Goal: Information Seeking & Learning: Check status

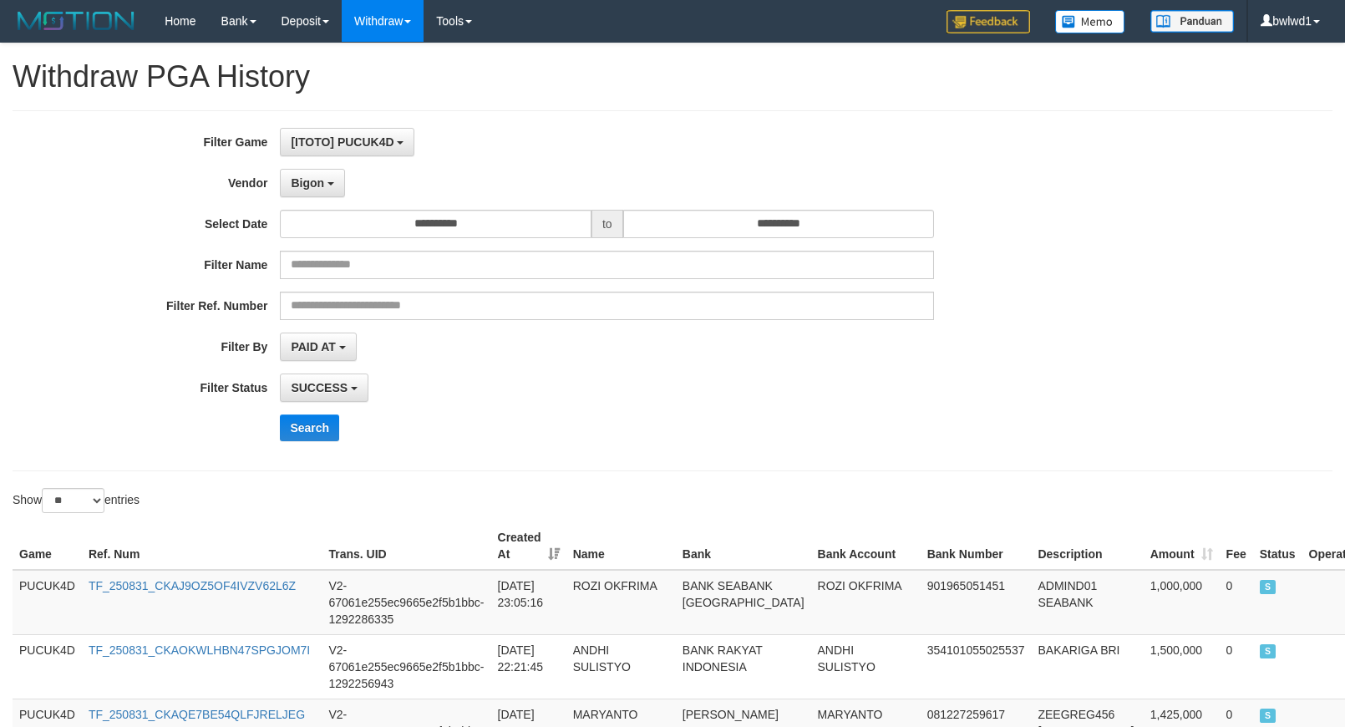
select select "**********"
select select "**"
drag, startPoint x: 0, startPoint y: 0, endPoint x: 297, endPoint y: 434, distance: 526.3
click at [297, 434] on button "Search" at bounding box center [309, 427] width 59 height 27
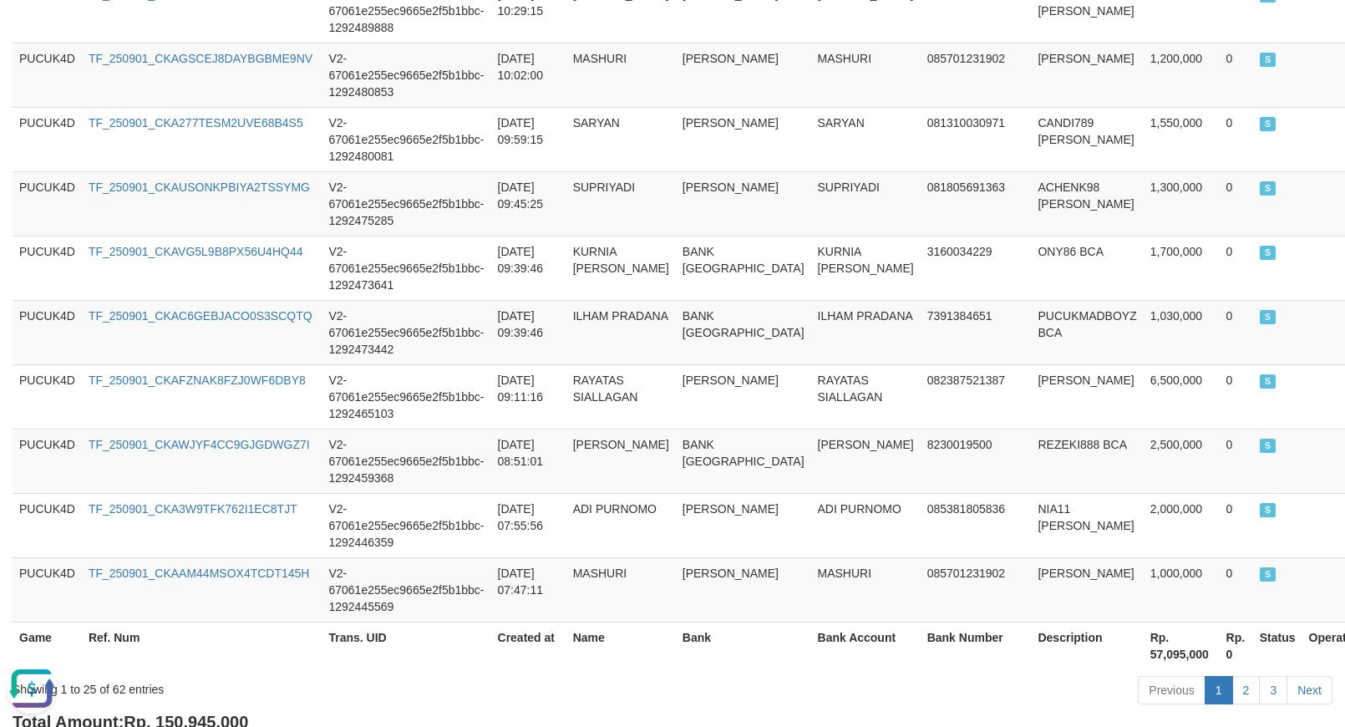
scroll to position [1685, 0]
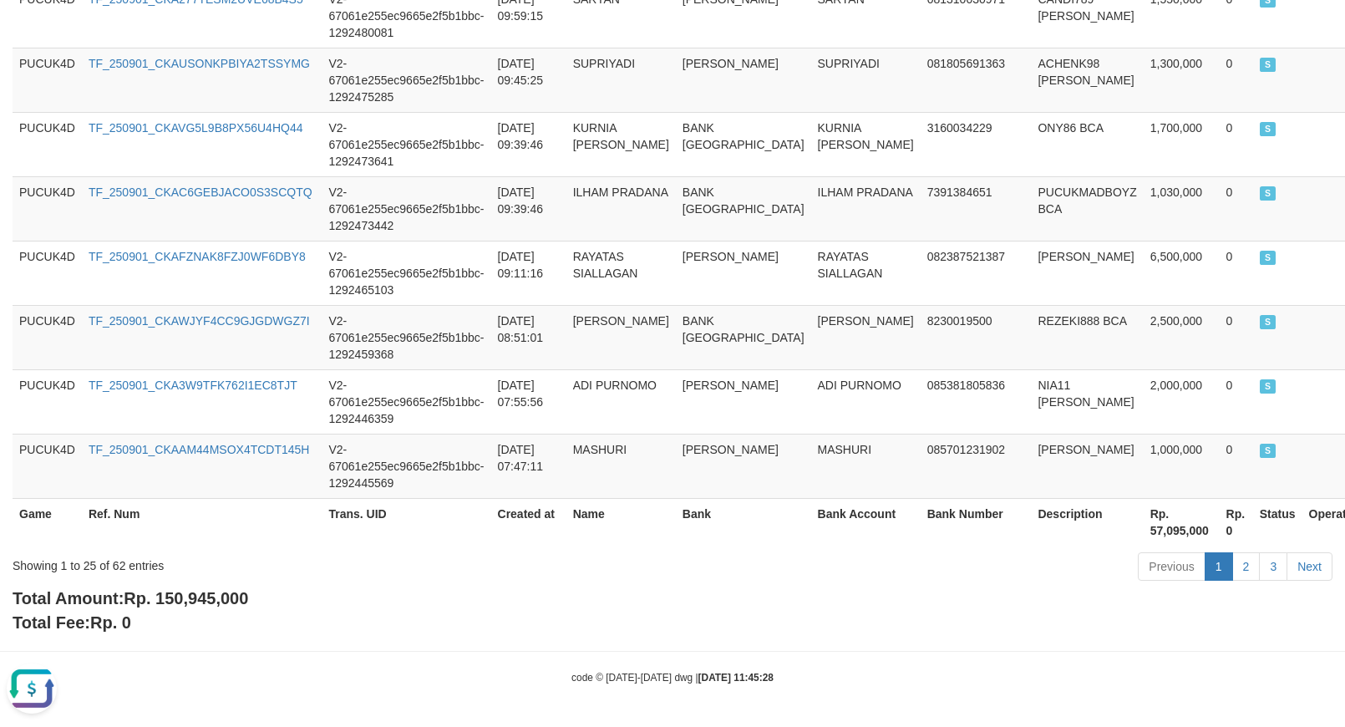
click at [198, 602] on span "Rp. 150,945,000" at bounding box center [186, 598] width 124 height 18
click at [195, 602] on span "Rp. 150,945,000" at bounding box center [186, 598] width 124 height 18
click at [195, 598] on span "Rp. 150,945,000" at bounding box center [186, 598] width 124 height 18
click at [214, 577] on div "Showing 1 to 25 of 62 entries Previous 1 2 3 Next" at bounding box center [672, 568] width 1345 height 36
click at [215, 602] on span "Rp. 150,945,000" at bounding box center [186, 598] width 124 height 18
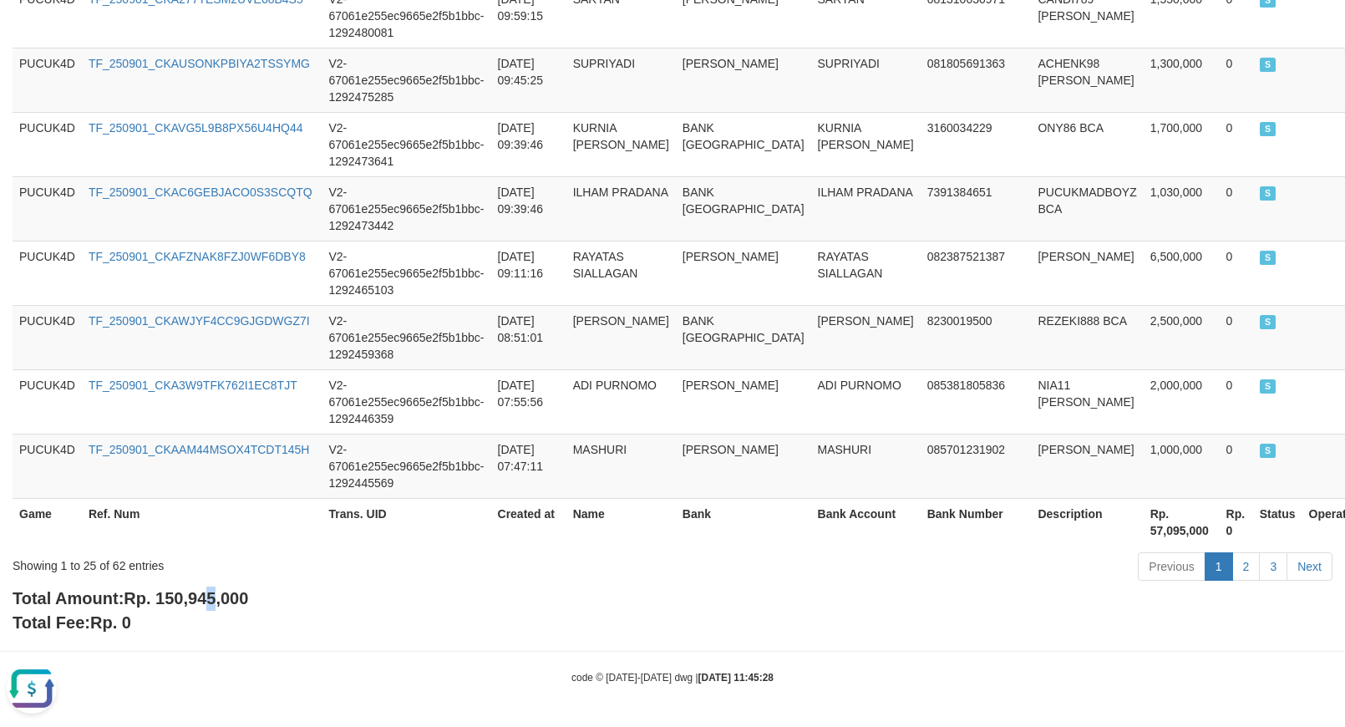
click at [215, 602] on span "Rp. 150,945,000" at bounding box center [186, 598] width 124 height 18
click at [217, 600] on span "Rp. 150,945,000" at bounding box center [186, 598] width 124 height 18
drag, startPoint x: 177, startPoint y: 595, endPoint x: 207, endPoint y: 598, distance: 30.2
click at [176, 595] on span "Rp. 150,945,000" at bounding box center [186, 598] width 124 height 18
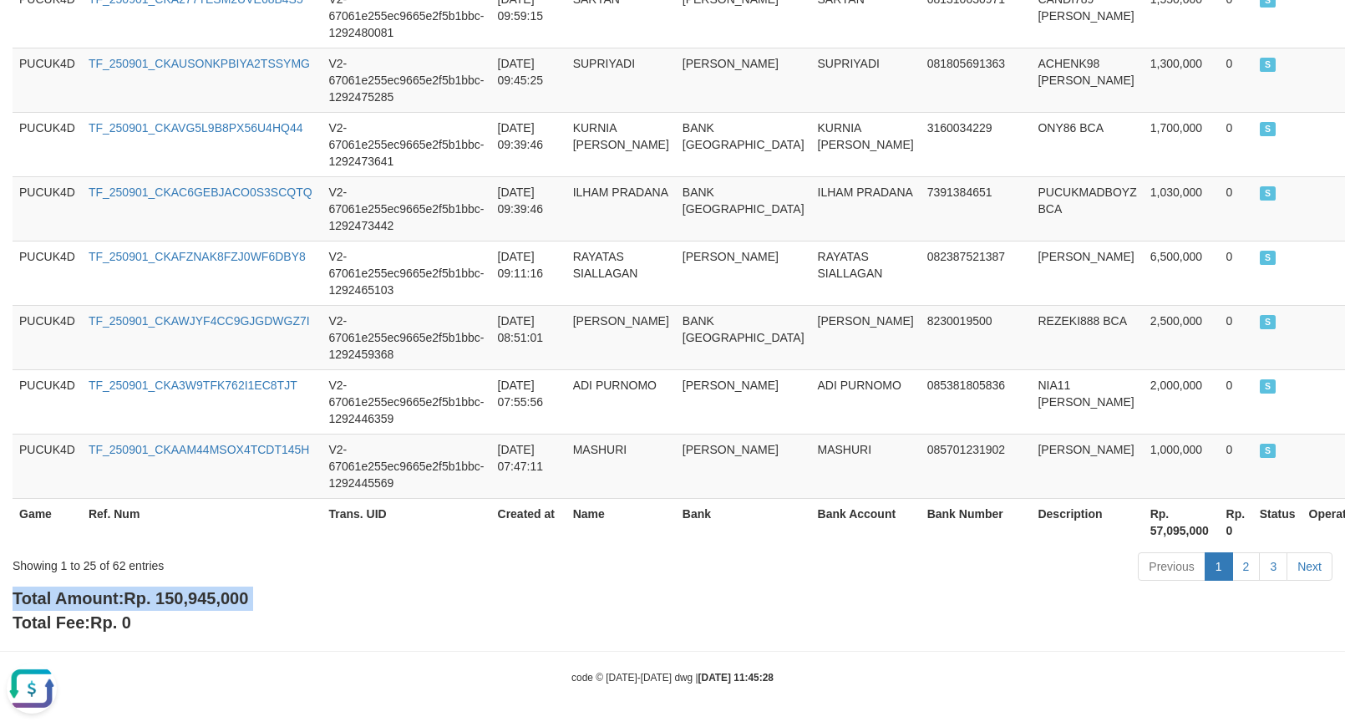
click at [456, 599] on div "Total Amount: Rp. 150,945,000 Total Fee: Rp. 0" at bounding box center [673, 610] width 1320 height 48
click at [165, 590] on span "Rp. 150,945,000" at bounding box center [186, 598] width 124 height 18
click at [869, 600] on div "Total Amount: Rp. 150,945,000 Total Fee: Rp. 0" at bounding box center [673, 610] width 1320 height 48
click at [565, 572] on div "Previous 1 2 3 Next" at bounding box center [952, 568] width 784 height 36
click at [196, 586] on div "Total Amount: Rp. 150,945,000 Total Fee: Rp. 0" at bounding box center [673, 610] width 1320 height 48
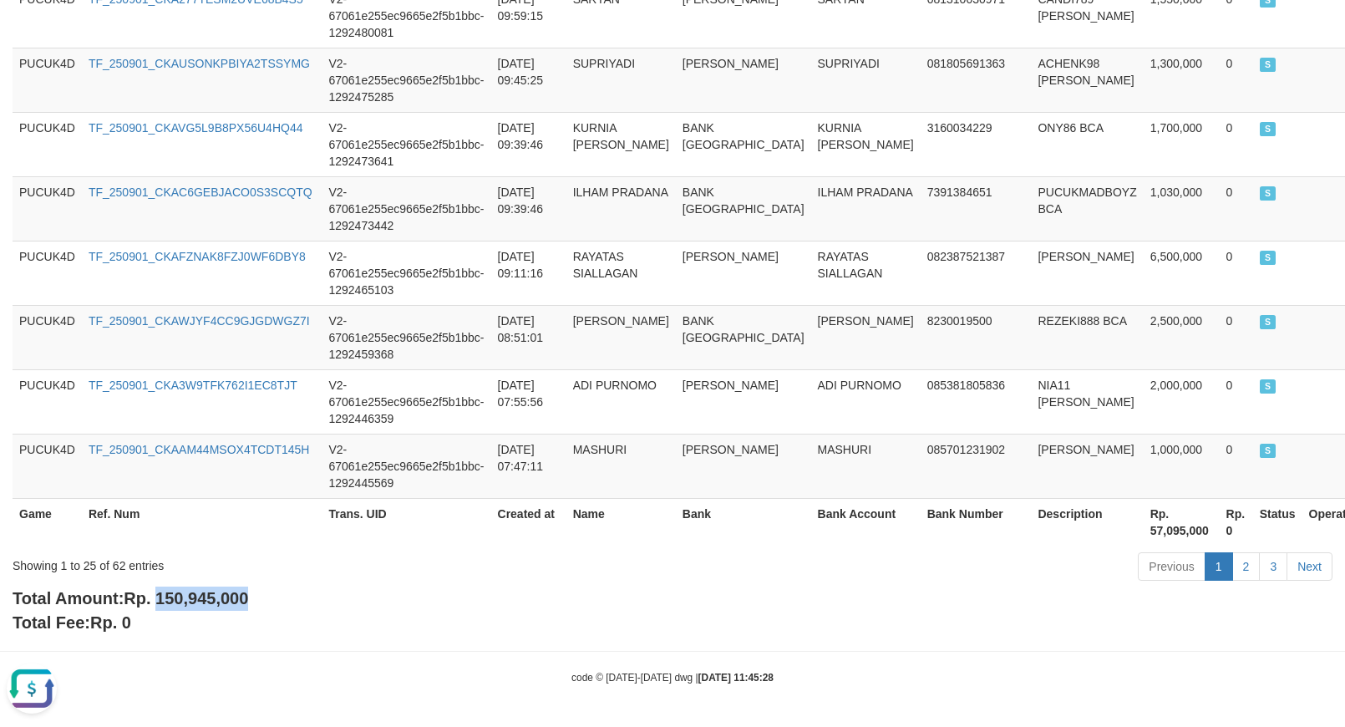
click at [196, 589] on div "Total Amount: Rp. 150,945,000 Total Fee: Rp. 0" at bounding box center [673, 610] width 1320 height 48
copy span "150,945,000"
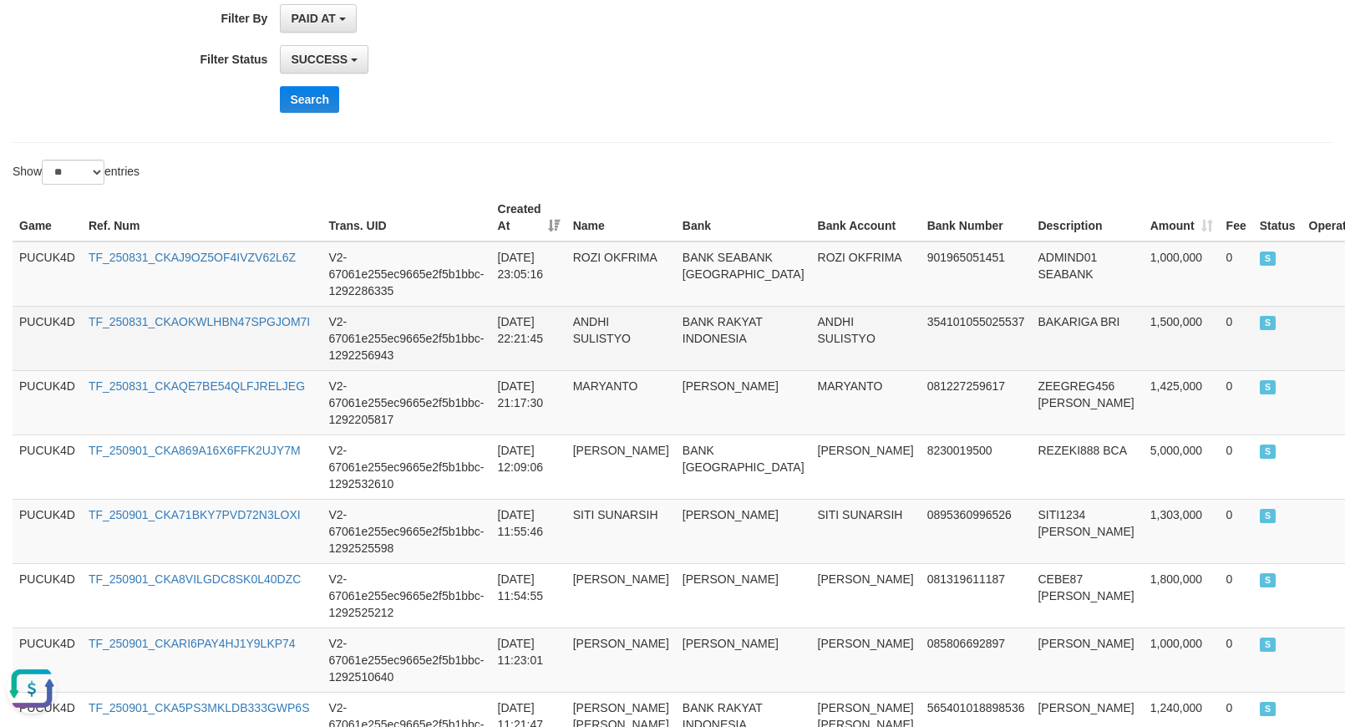
scroll to position [0, 0]
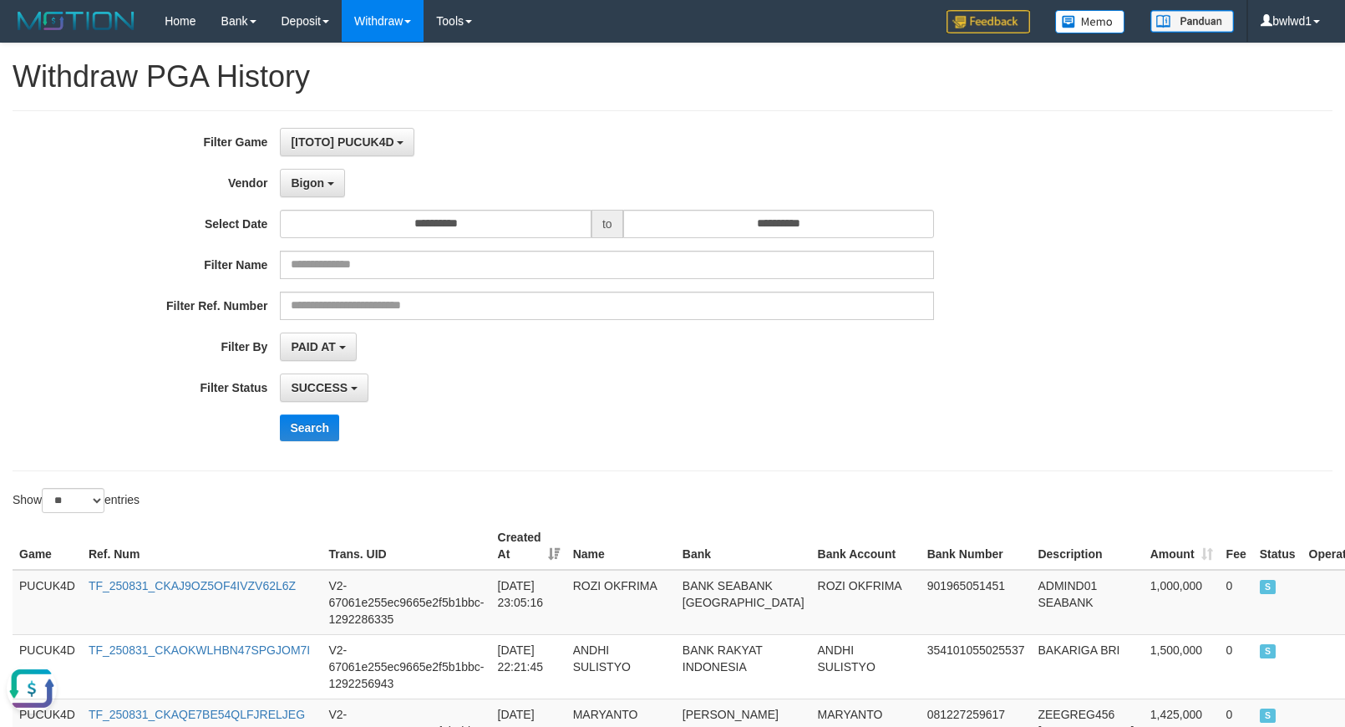
click at [1005, 499] on div "Show ** ** ** *** entries" at bounding box center [672, 502] width 1345 height 29
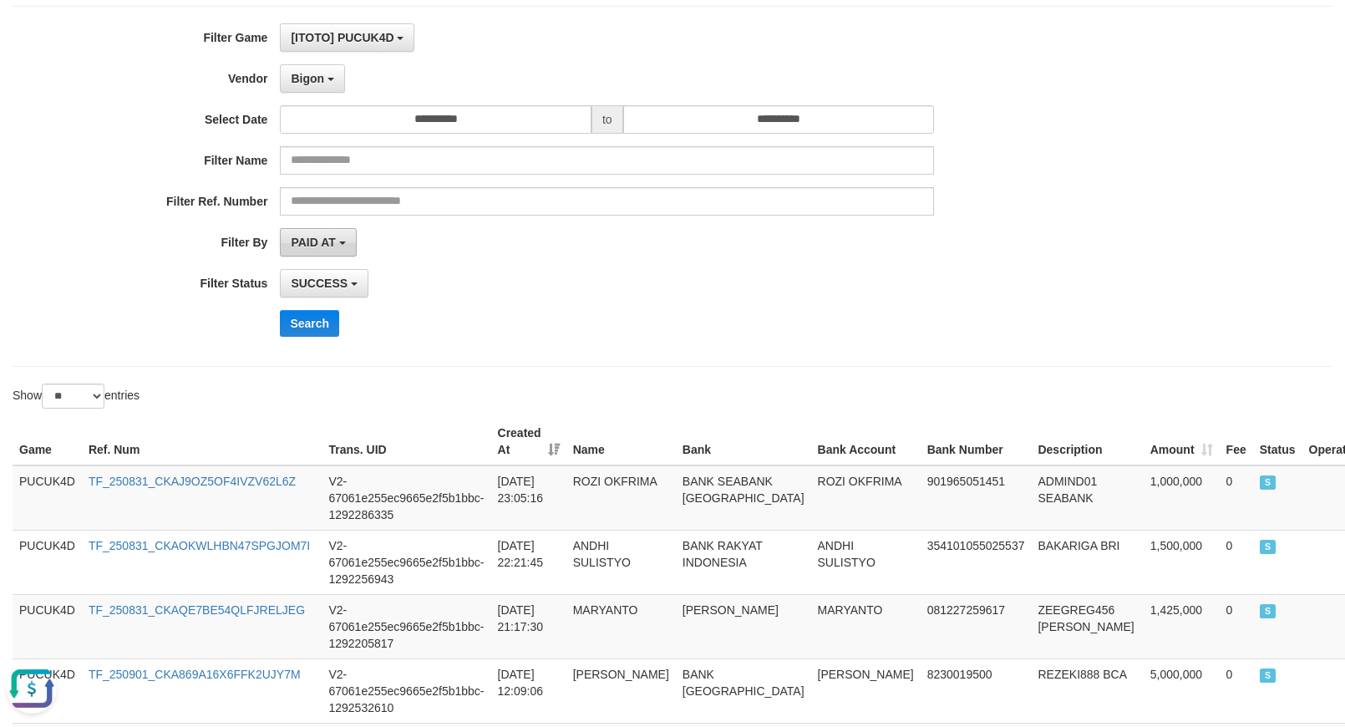
click at [340, 247] on button "PAID AT" at bounding box center [318, 242] width 76 height 28
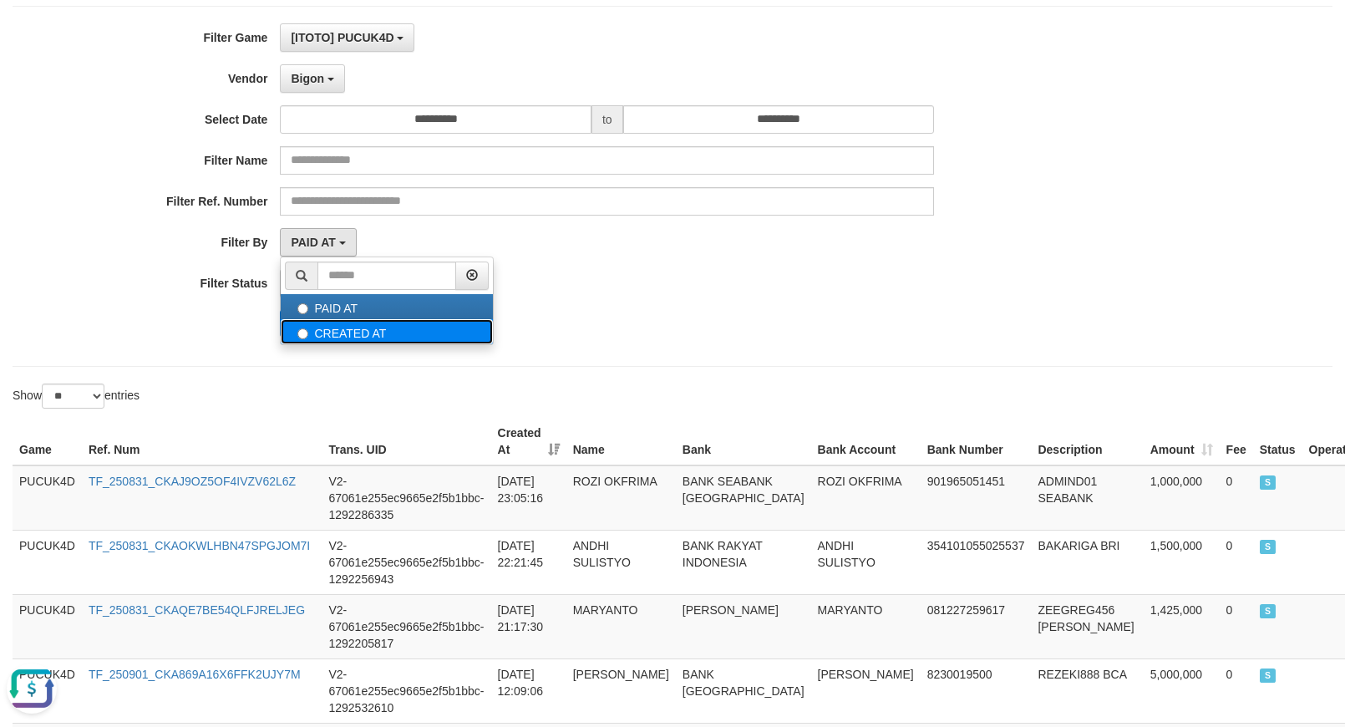
click at [345, 338] on label "CREATED AT" at bounding box center [387, 331] width 212 height 25
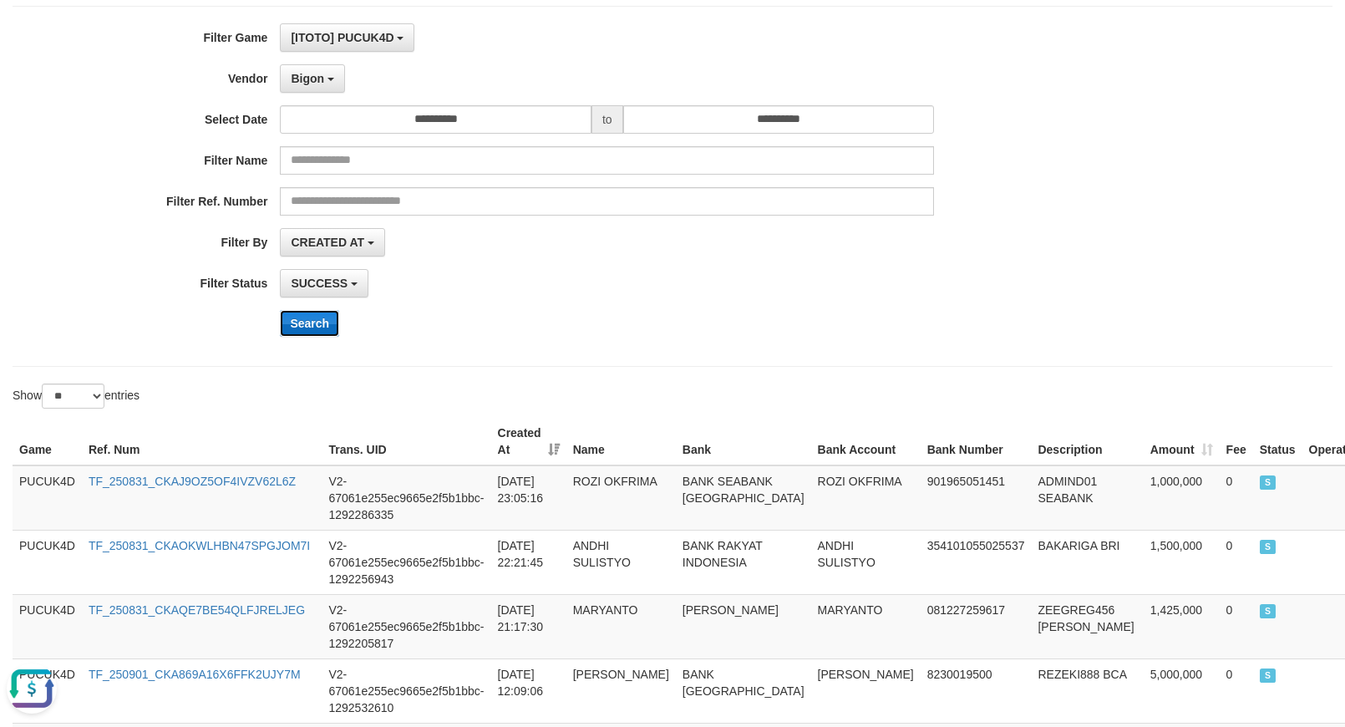
click at [328, 337] on button "Search" at bounding box center [309, 323] width 59 height 27
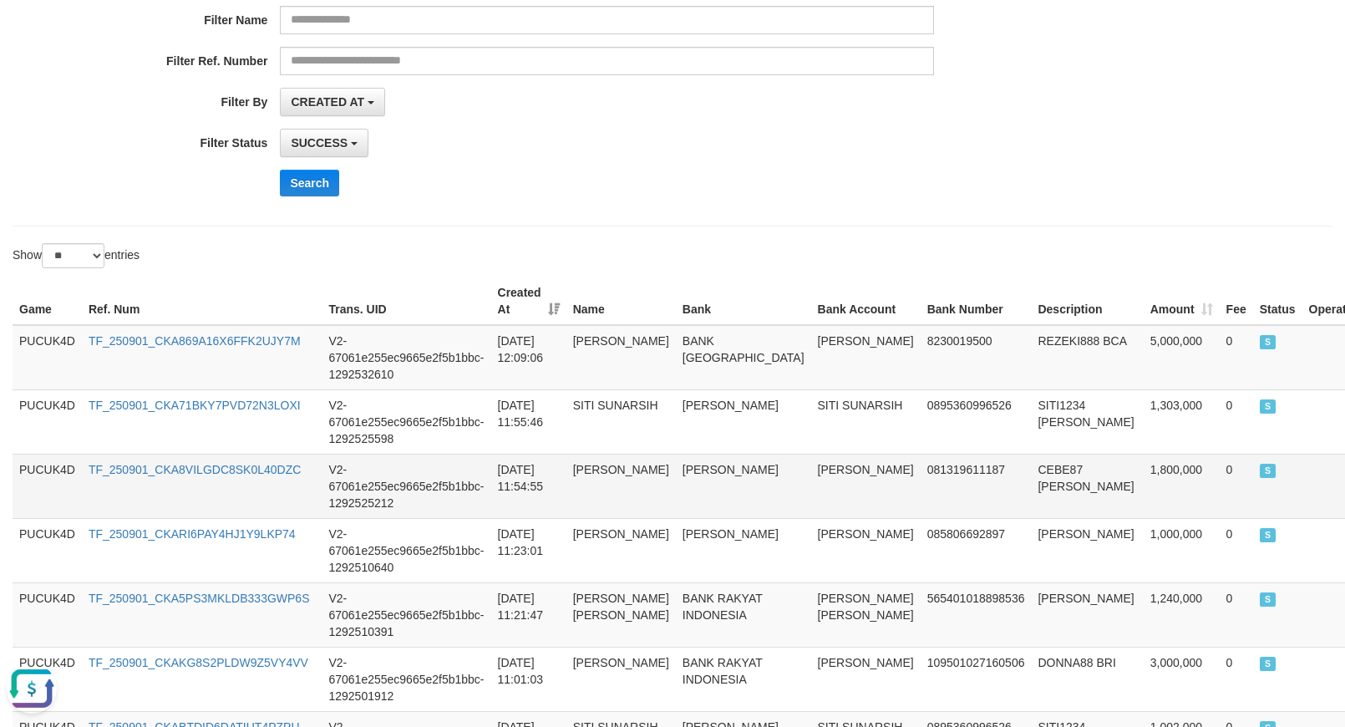
scroll to position [0, 0]
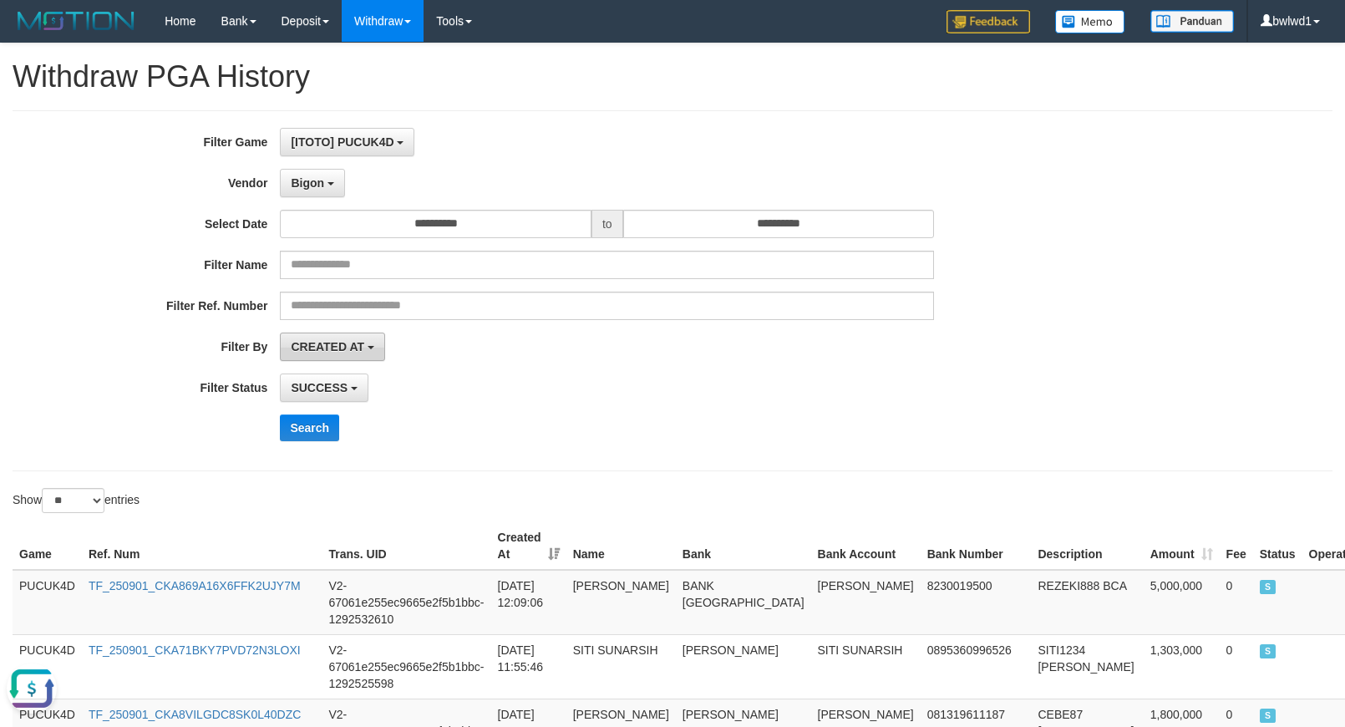
click at [351, 342] on span "CREATED AT" at bounding box center [327, 346] width 73 height 13
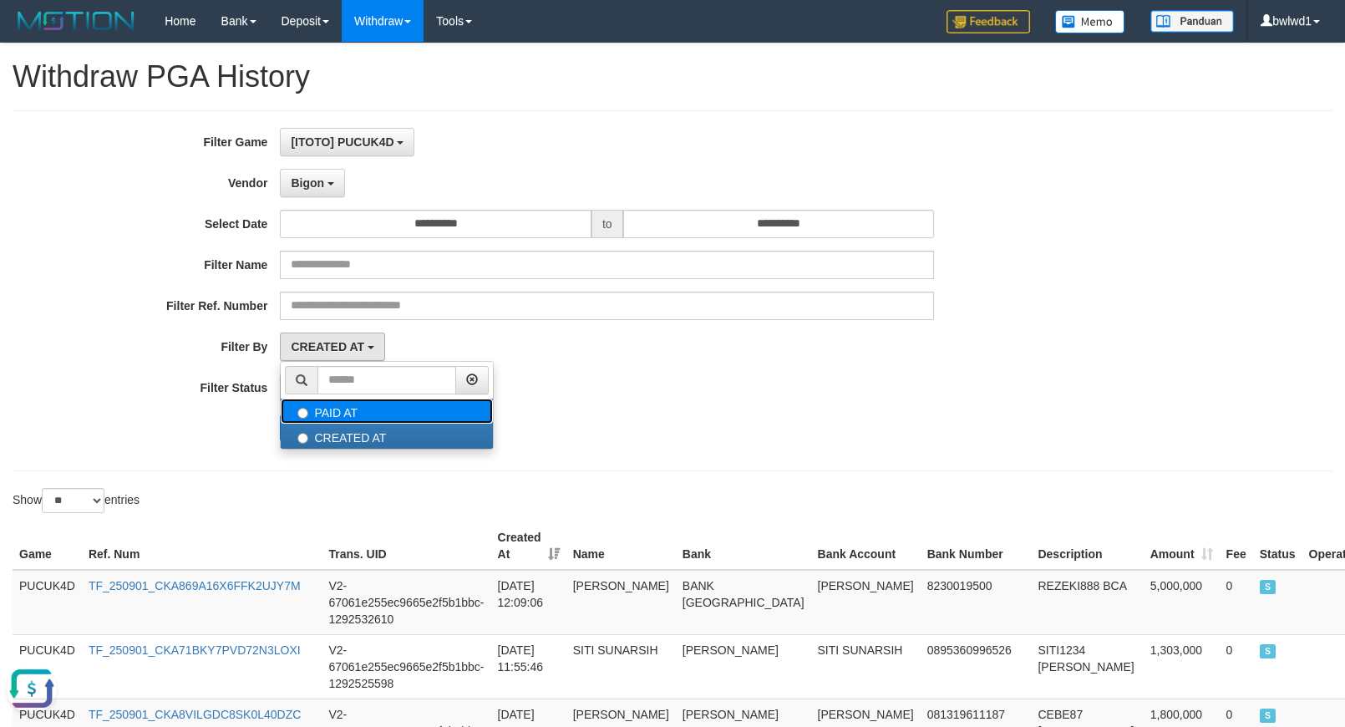
click at [322, 418] on label "PAID AT" at bounding box center [387, 410] width 212 height 25
select select "*"
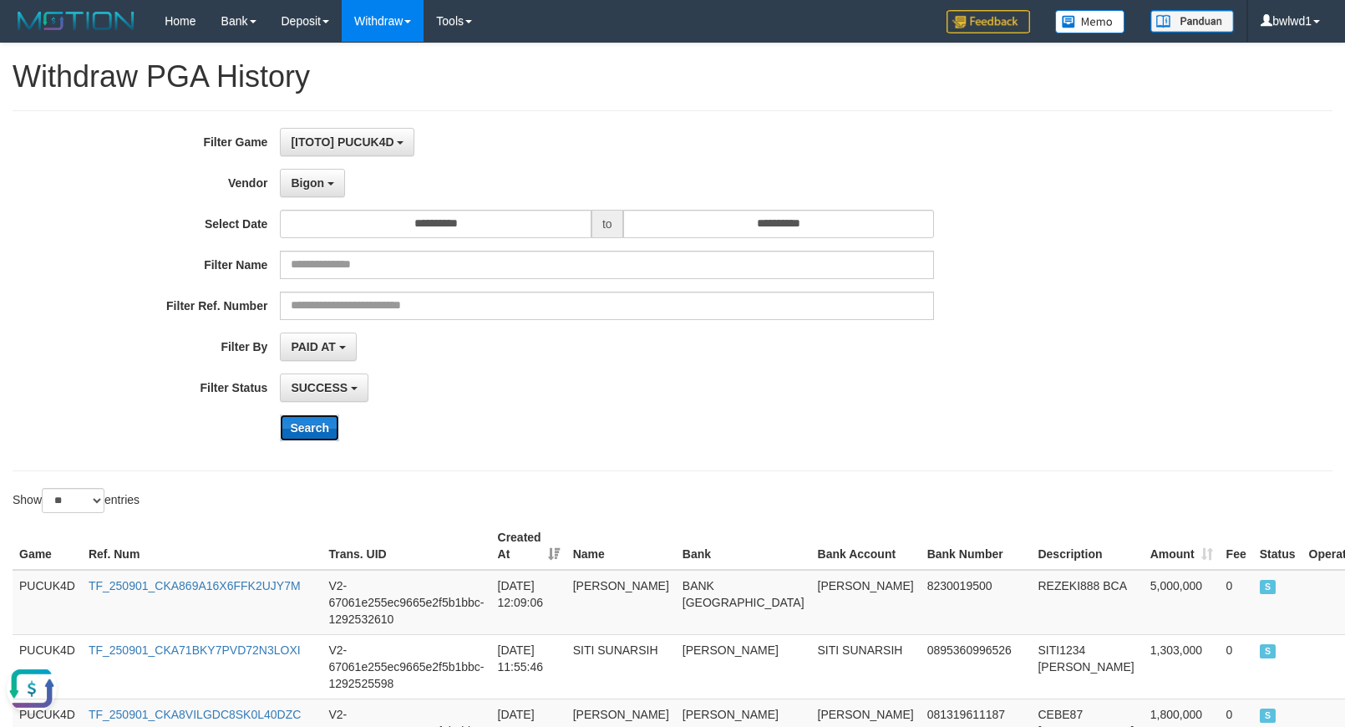
click at [316, 431] on button "Search" at bounding box center [309, 427] width 59 height 27
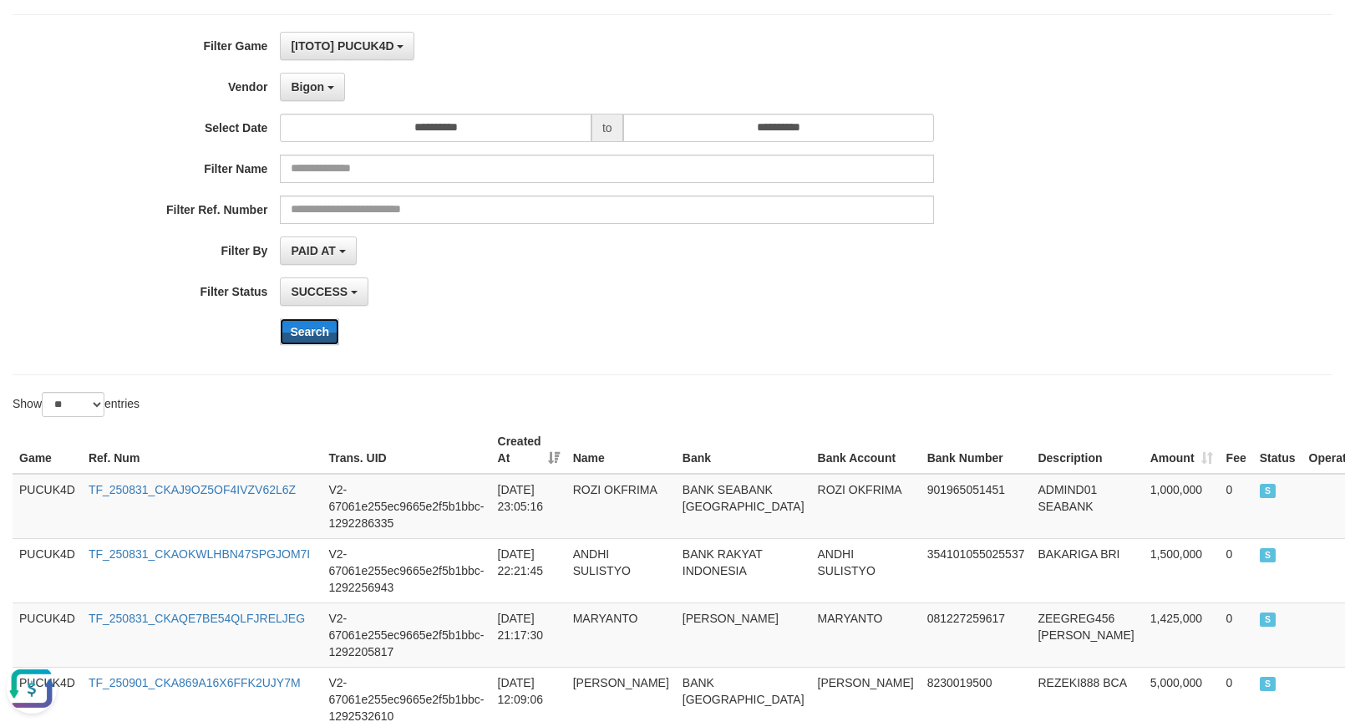
scroll to position [209, 0]
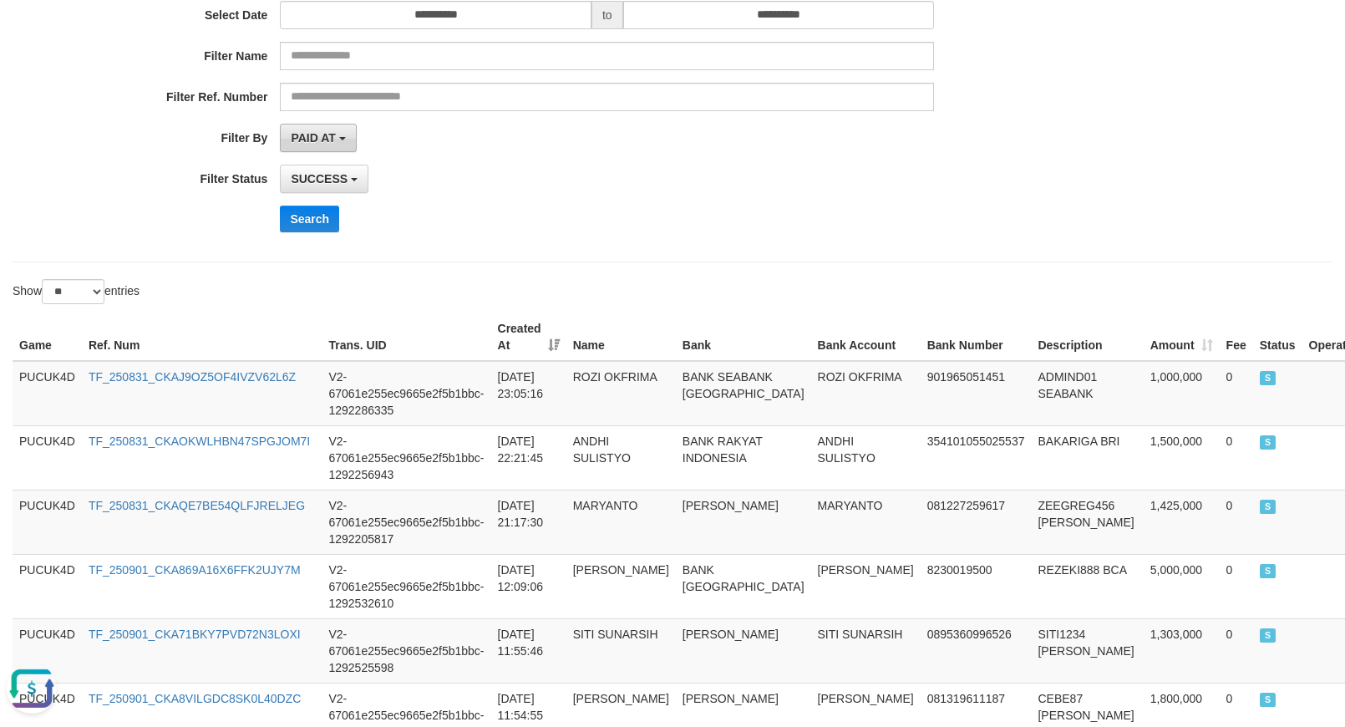
click at [317, 144] on span "PAID AT" at bounding box center [313, 137] width 44 height 13
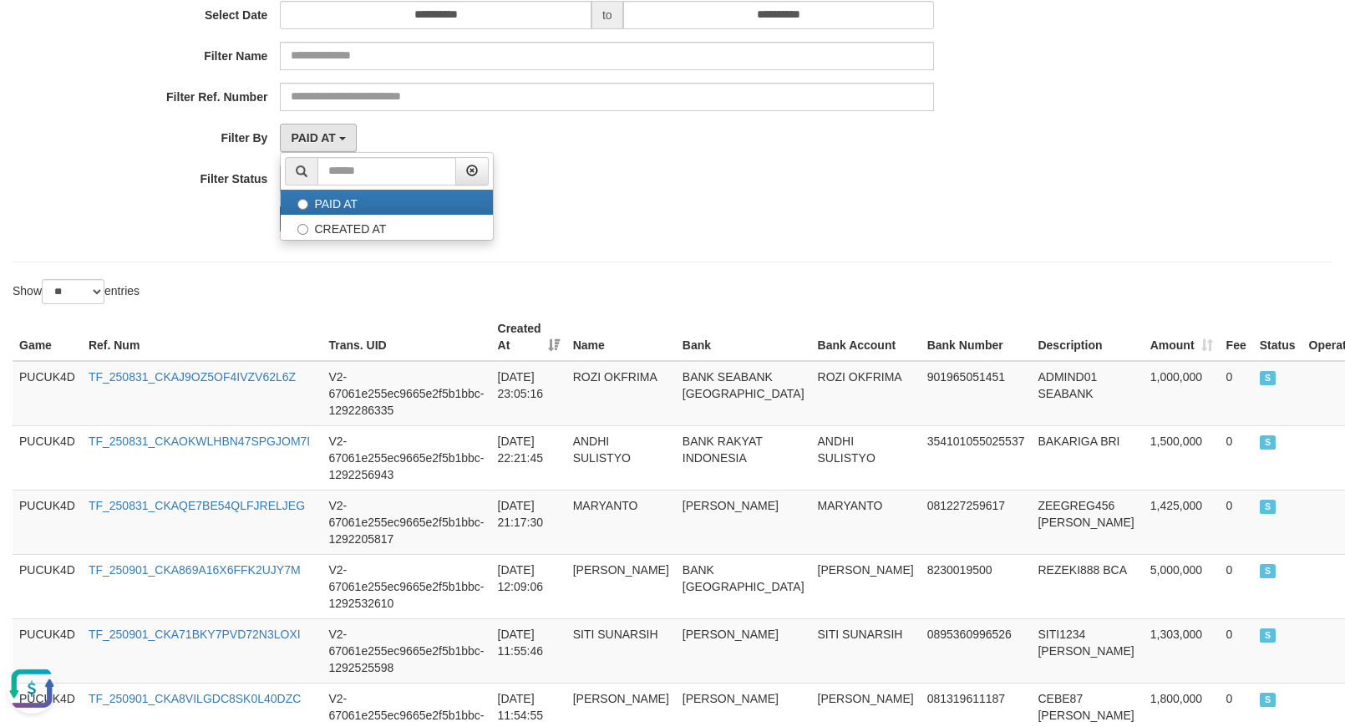
click at [401, 129] on div "PAID AT PAID AT CREATED AT" at bounding box center [607, 138] width 654 height 28
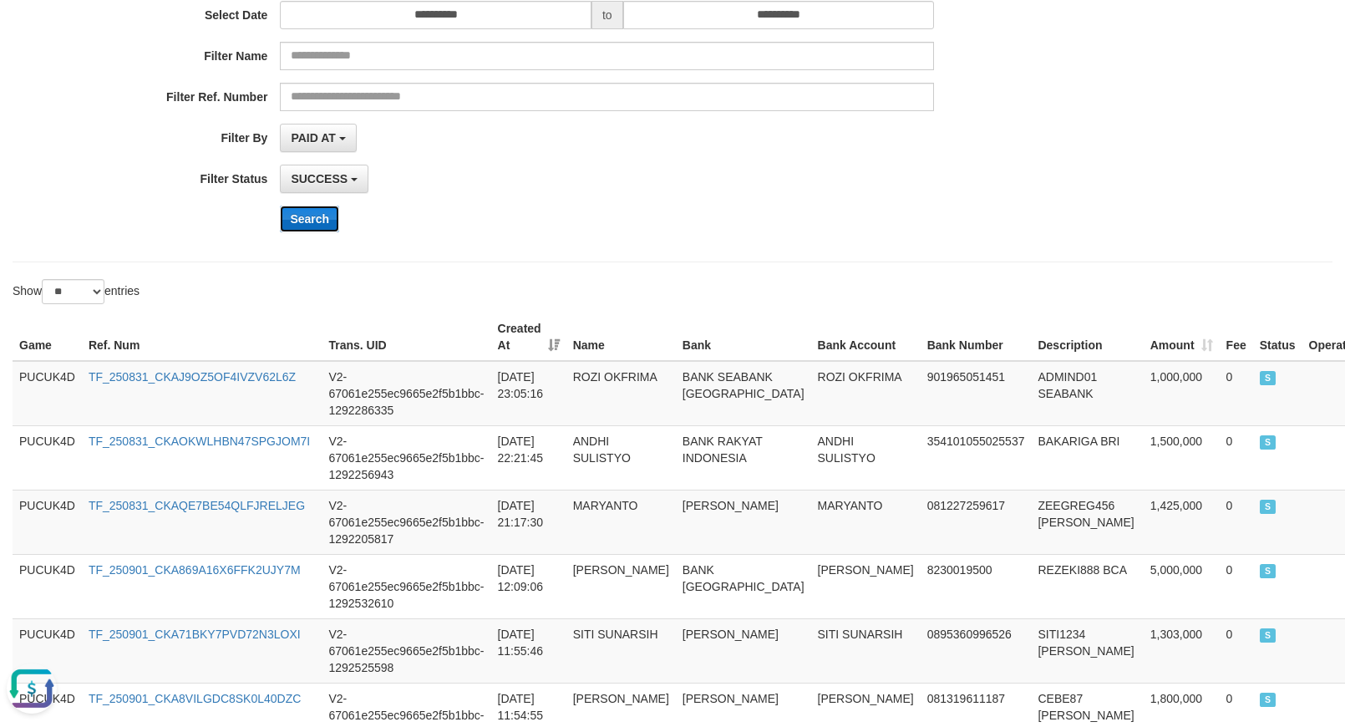
click at [319, 226] on button "Search" at bounding box center [309, 218] width 59 height 27
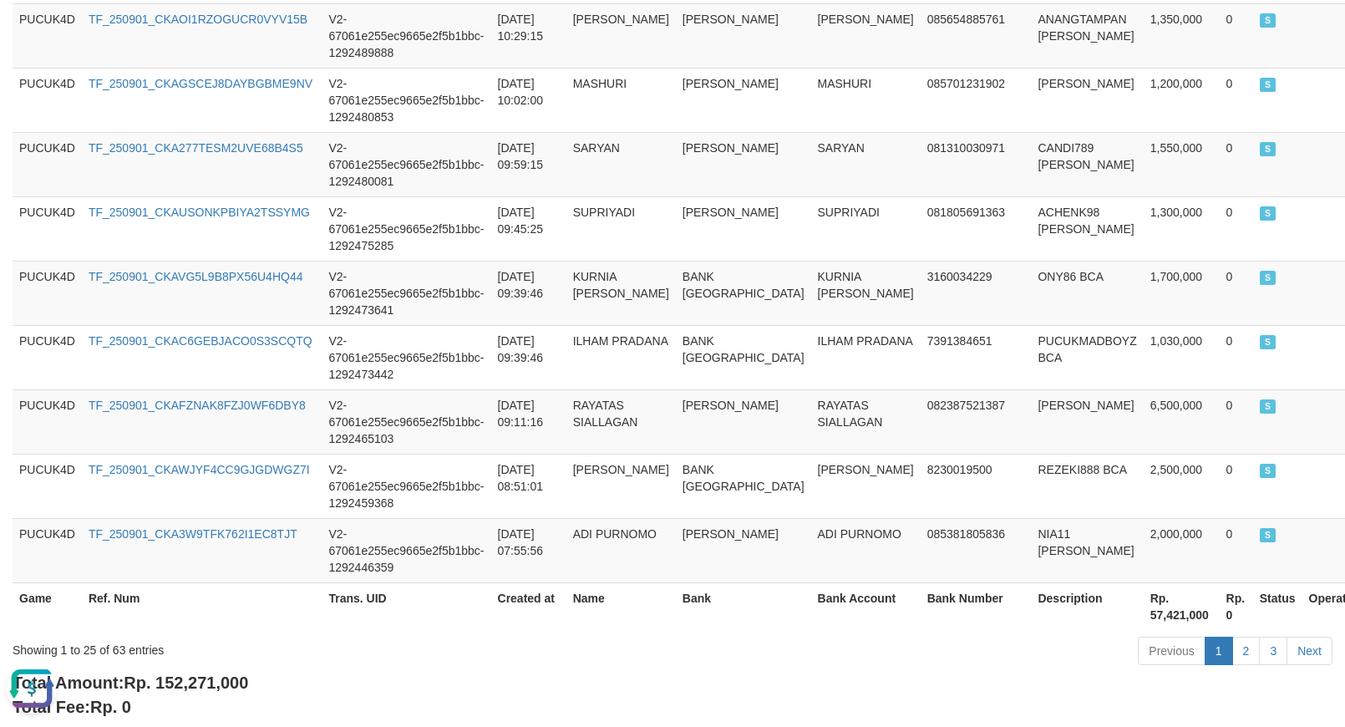
scroll to position [1685, 0]
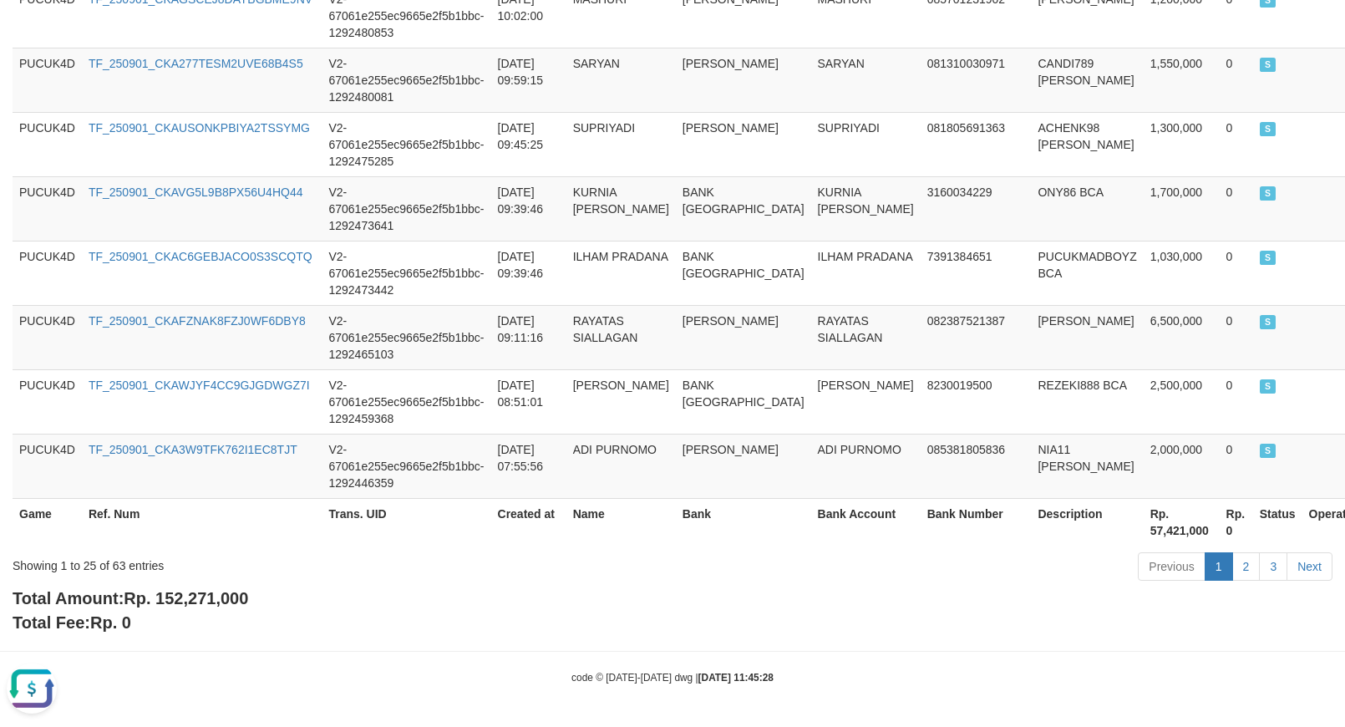
click at [209, 611] on div "Total Amount: Rp. 152,271,000 Total Fee: Rp. 0" at bounding box center [673, 610] width 1320 height 48
click at [215, 594] on span "Rp. 152,271,000" at bounding box center [186, 598] width 124 height 18
click at [217, 594] on span "Rp. 152,271,000" at bounding box center [186, 598] width 124 height 18
copy span "152,271,000"
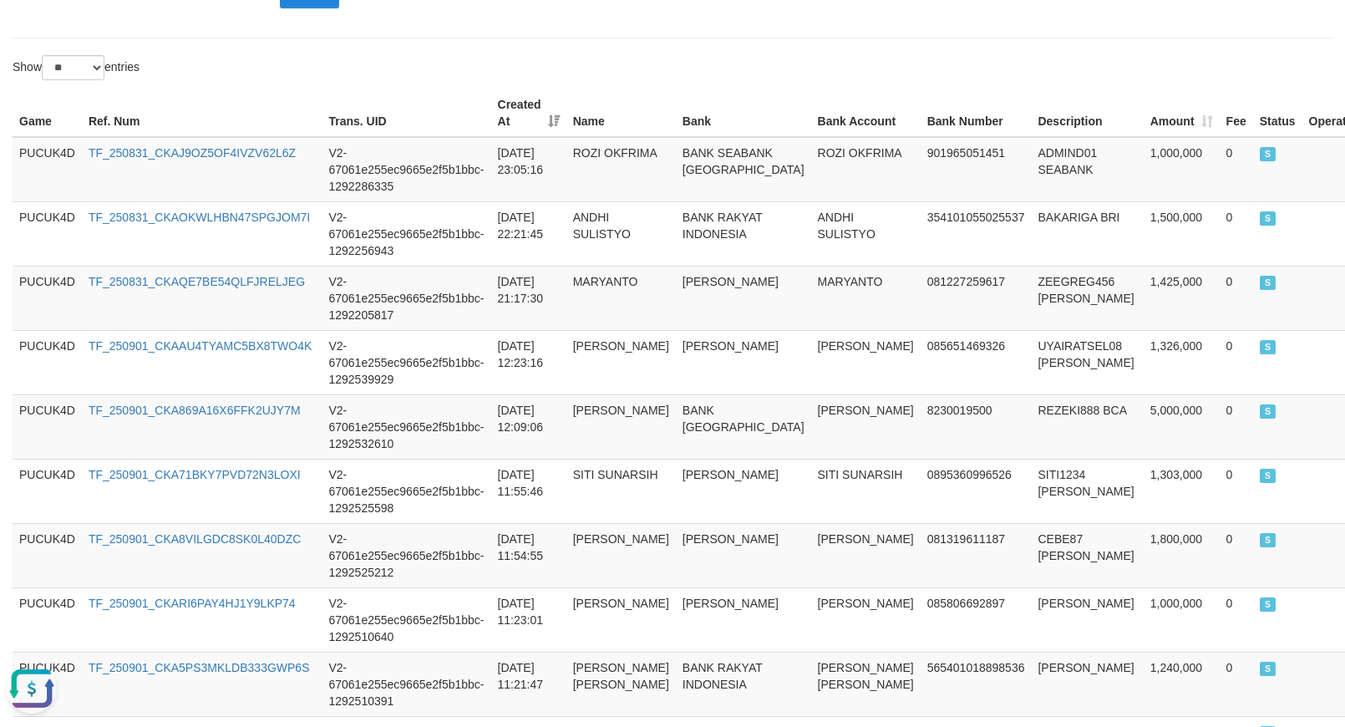
scroll to position [0, 0]
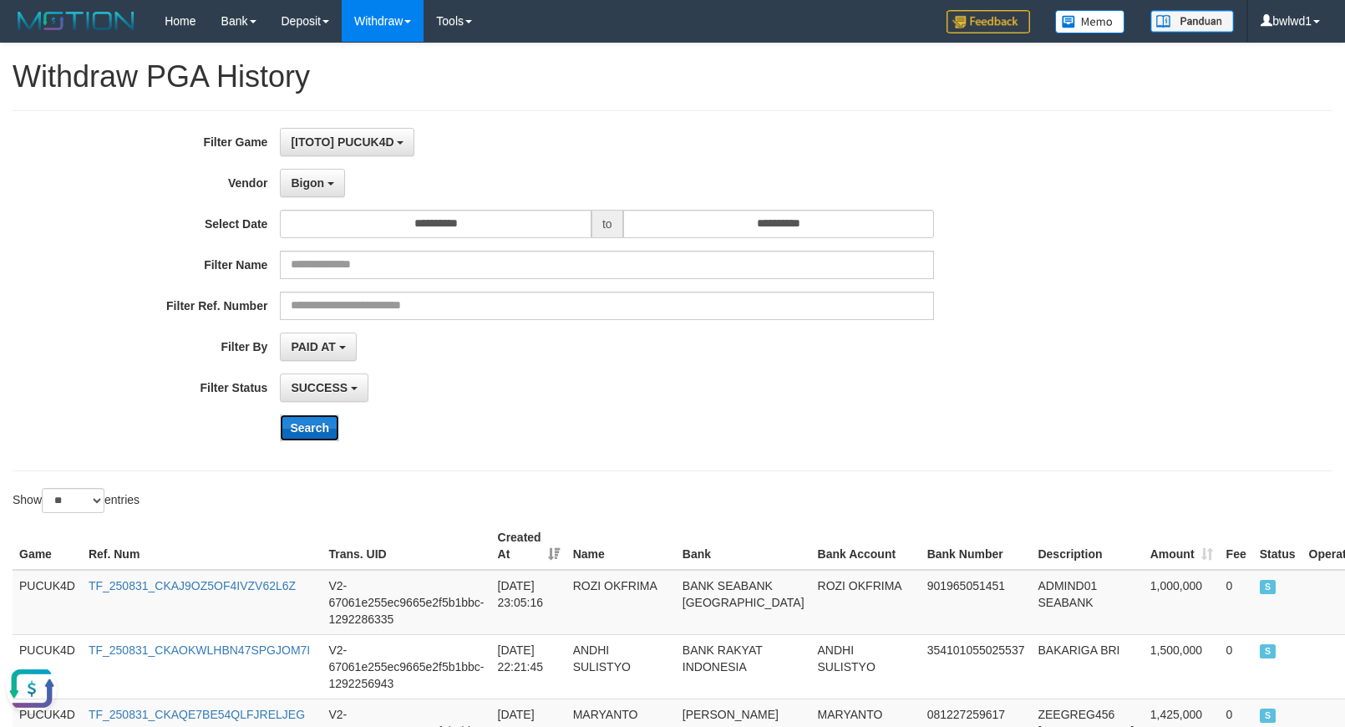
click at [314, 424] on button "Search" at bounding box center [309, 427] width 59 height 27
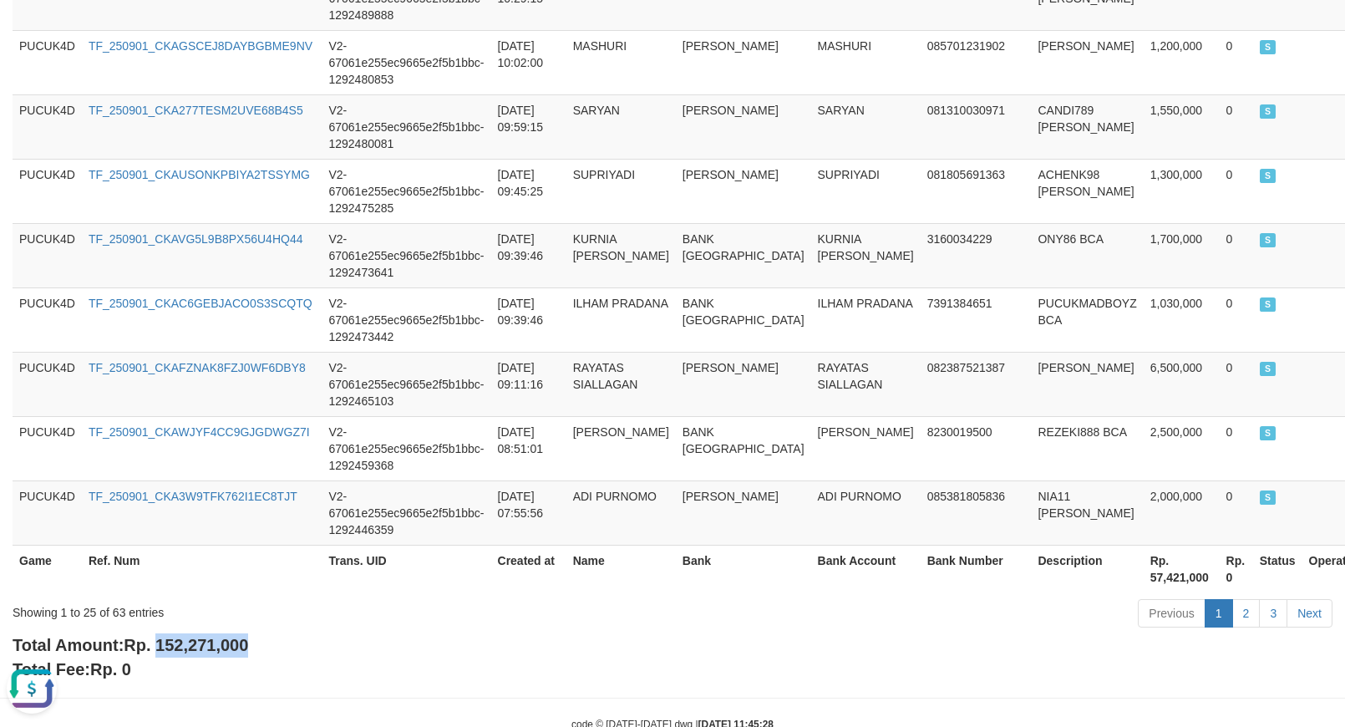
scroll to position [1685, 0]
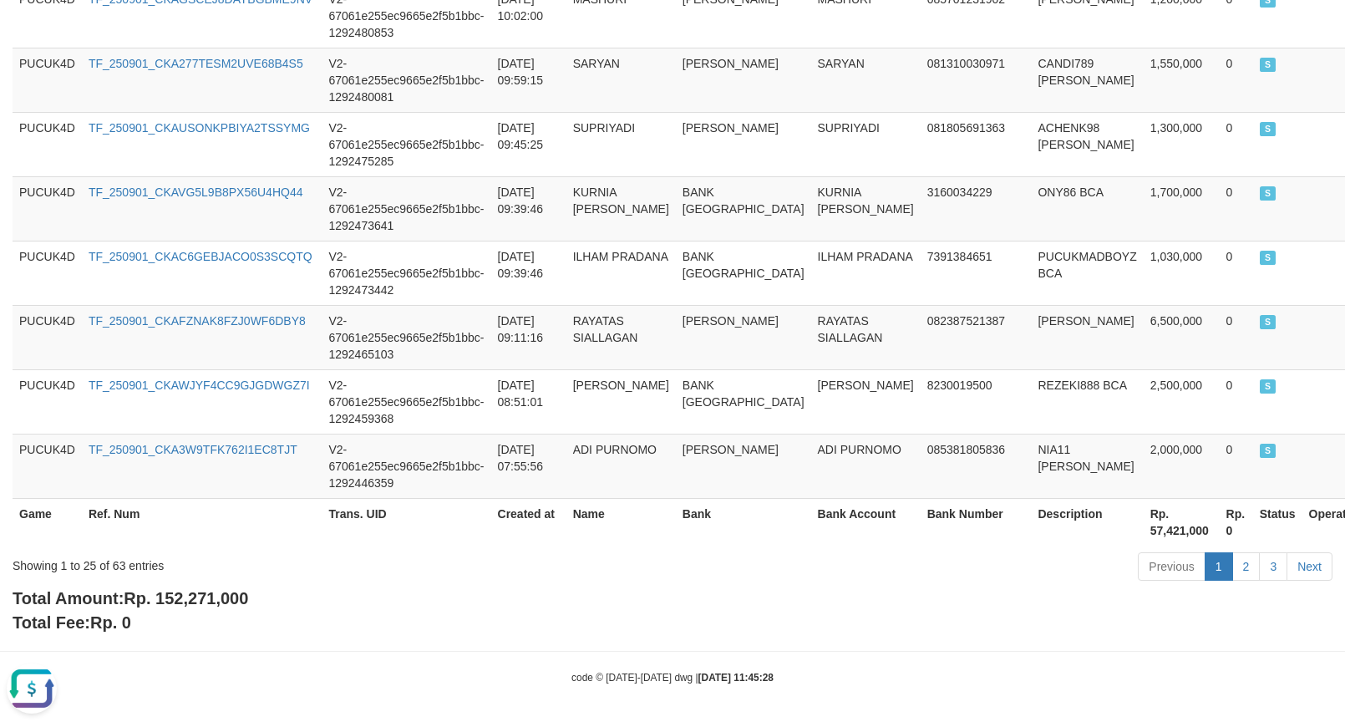
click at [222, 585] on div "Showing 1 to 25 of 63 entries Previous 1 2 3 Next" at bounding box center [672, 568] width 1345 height 36
click at [209, 590] on span "Rp. 152,271,000" at bounding box center [186, 598] width 124 height 18
copy span "152,271,000"
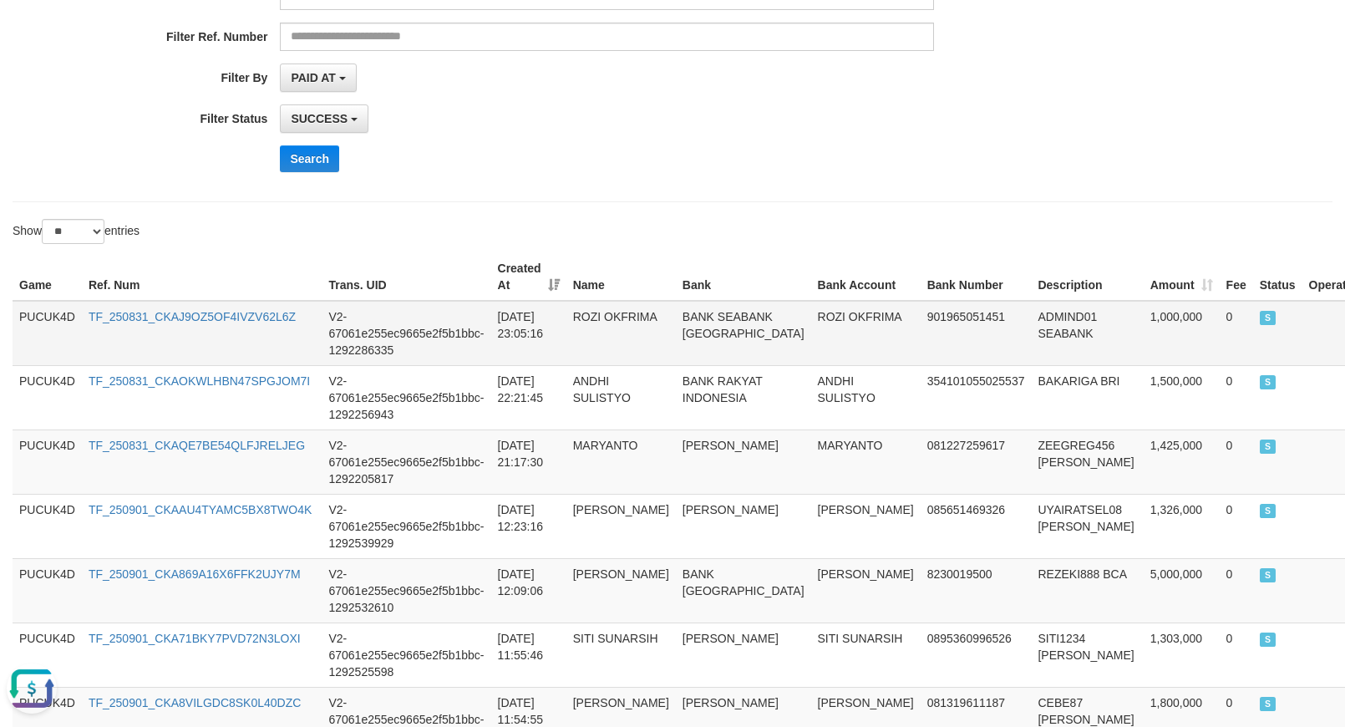
scroll to position [0, 0]
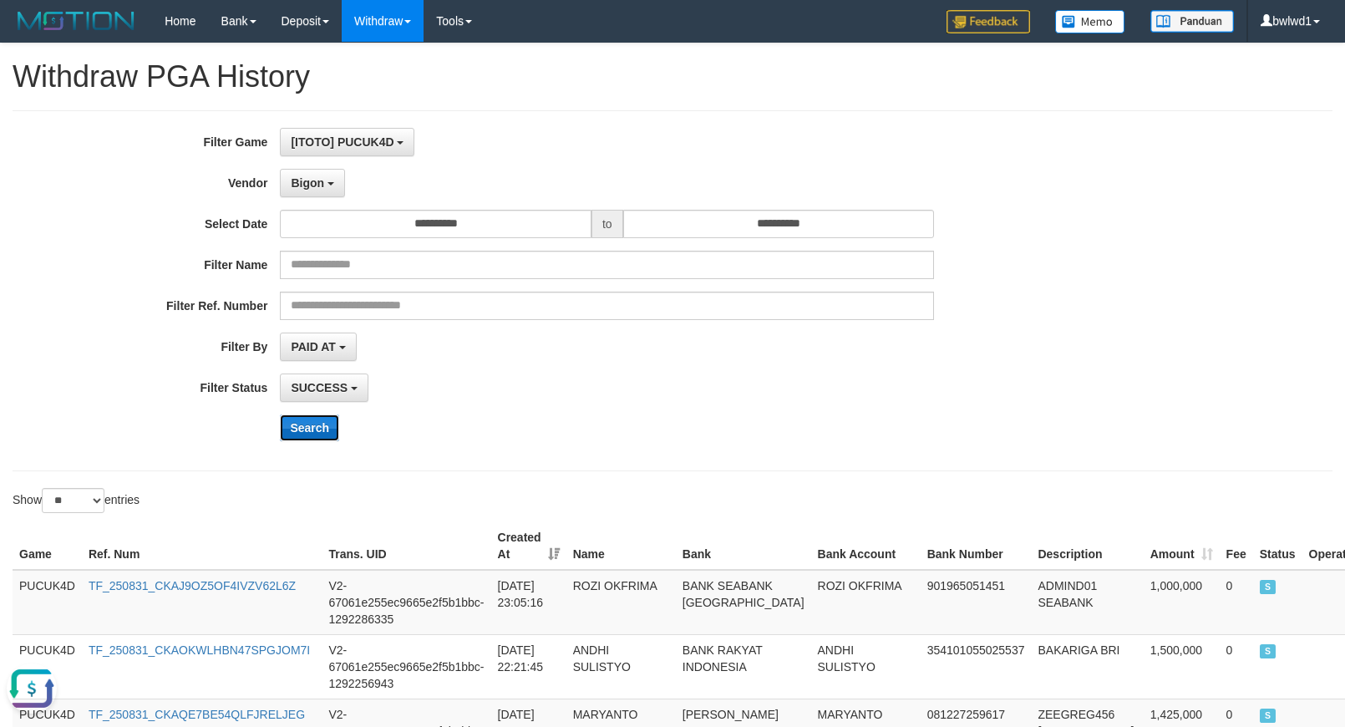
click at [322, 424] on button "Search" at bounding box center [309, 427] width 59 height 27
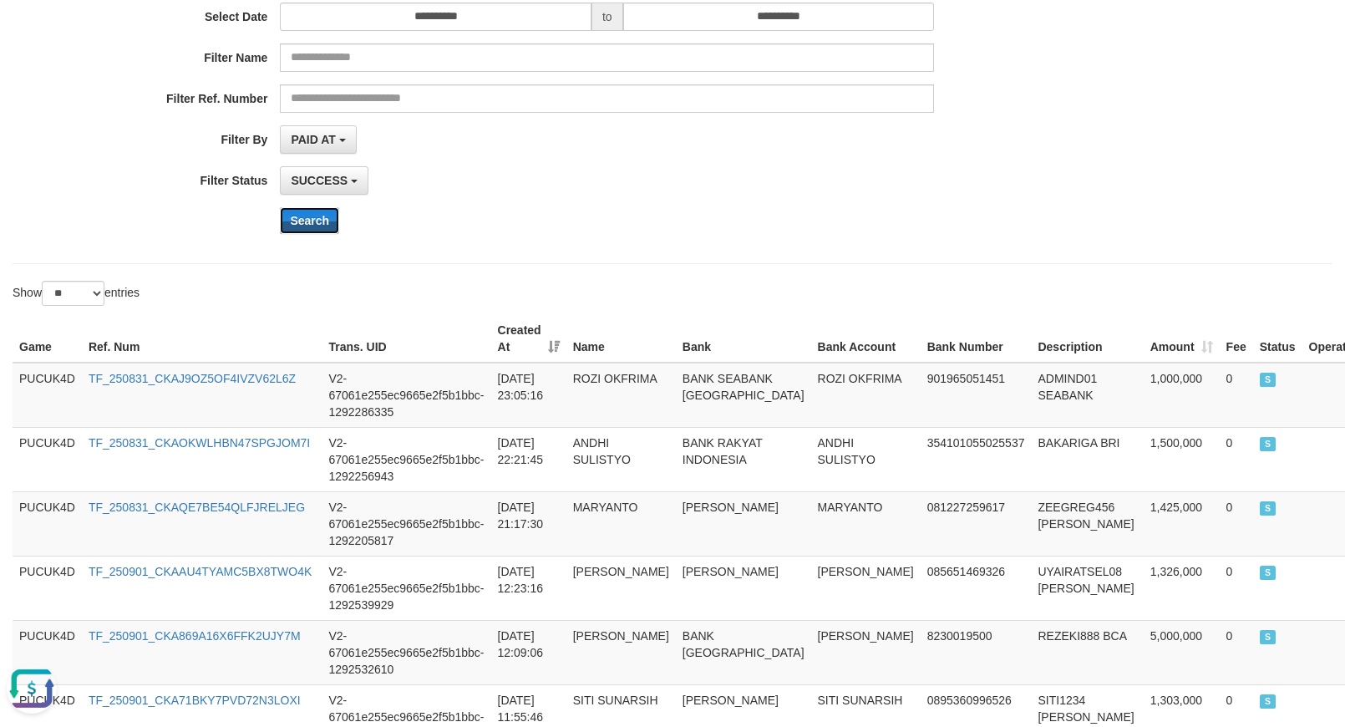
scroll to position [209, 0]
click at [318, 225] on button "Search" at bounding box center [309, 218] width 59 height 27
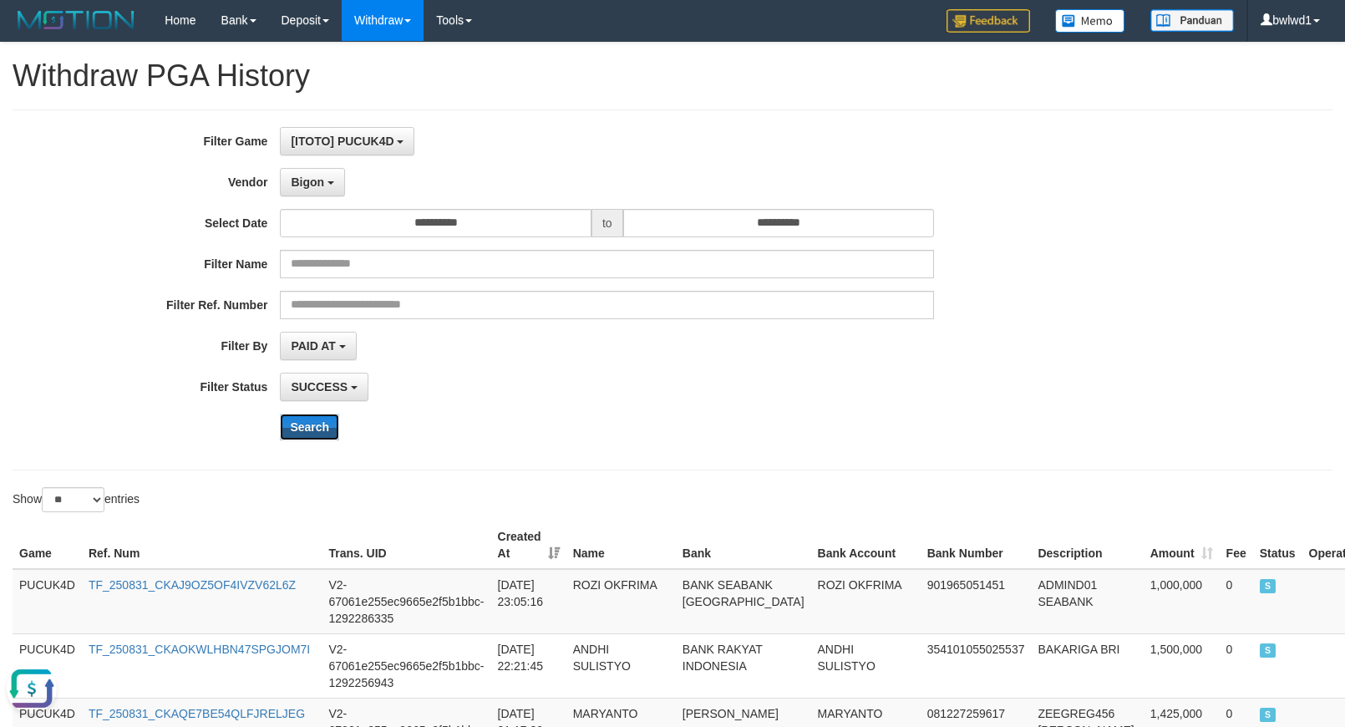
scroll to position [0, 0]
click at [319, 422] on button "Search" at bounding box center [309, 427] width 59 height 27
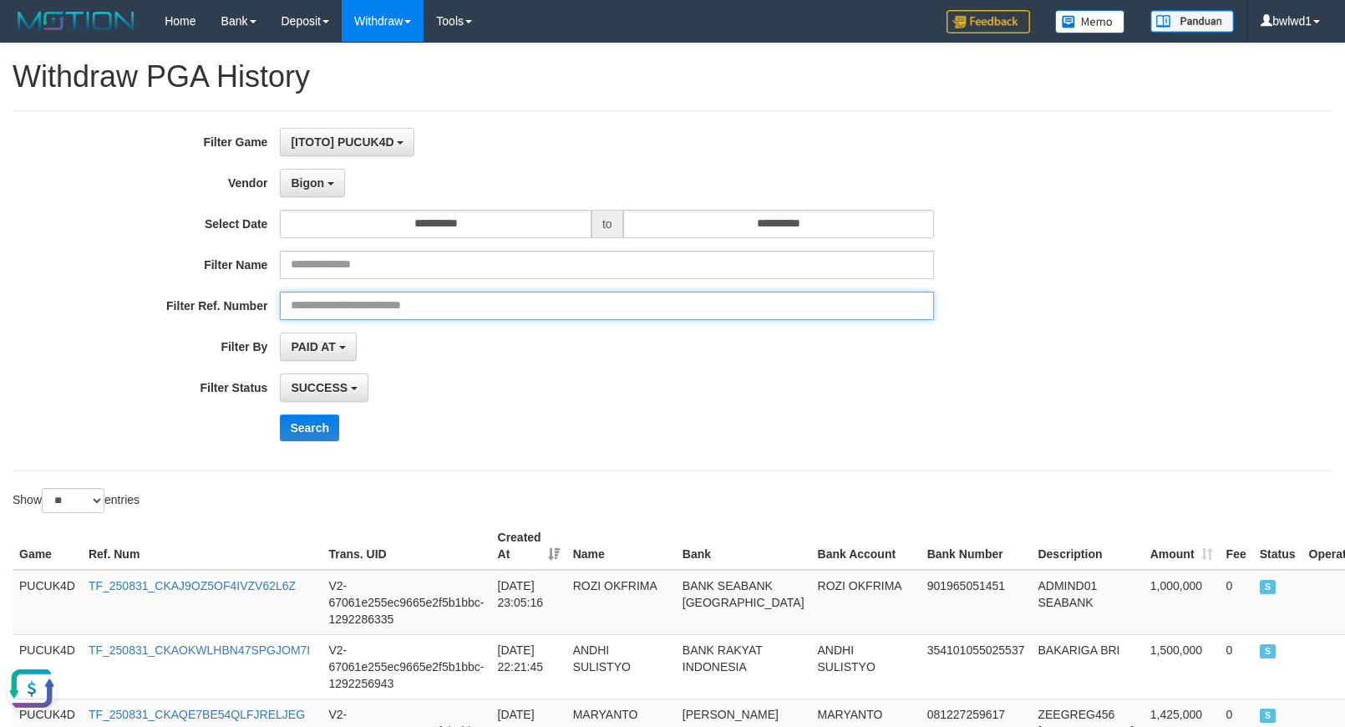
click at [461, 298] on input "text" at bounding box center [607, 305] width 654 height 28
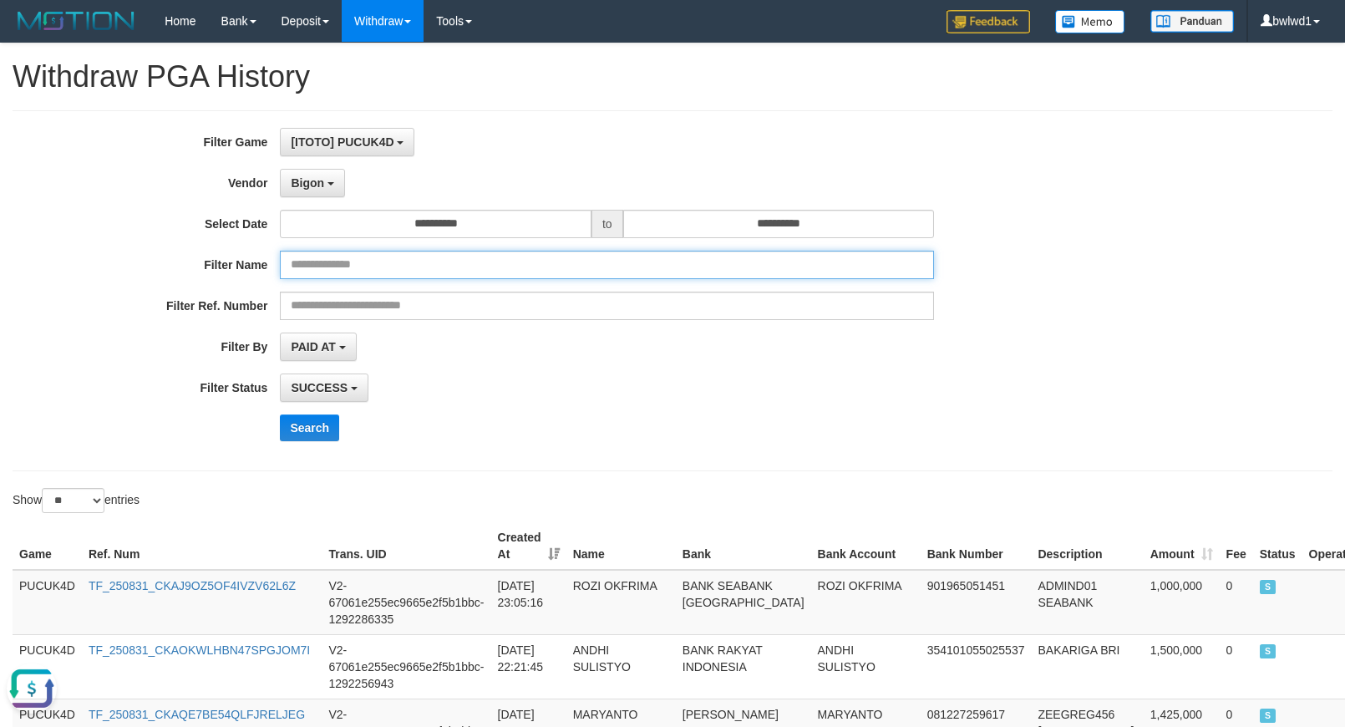
drag, startPoint x: 469, startPoint y: 276, endPoint x: 489, endPoint y: 242, distance: 39.4
click at [469, 274] on input "text" at bounding box center [607, 265] width 654 height 28
click at [499, 225] on input "**********" at bounding box center [435, 224] width 311 height 28
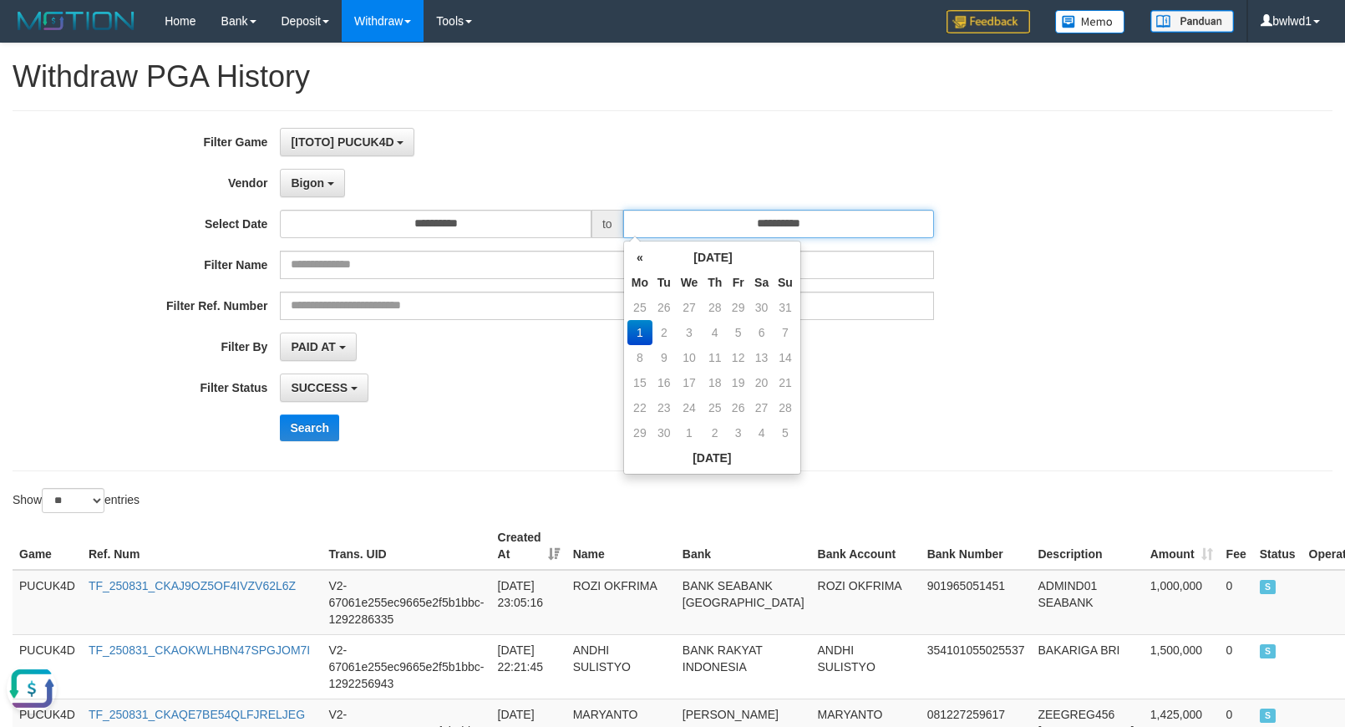
click at [803, 223] on input "**********" at bounding box center [778, 224] width 311 height 28
click at [322, 335] on button "PAID AT" at bounding box center [318, 346] width 76 height 28
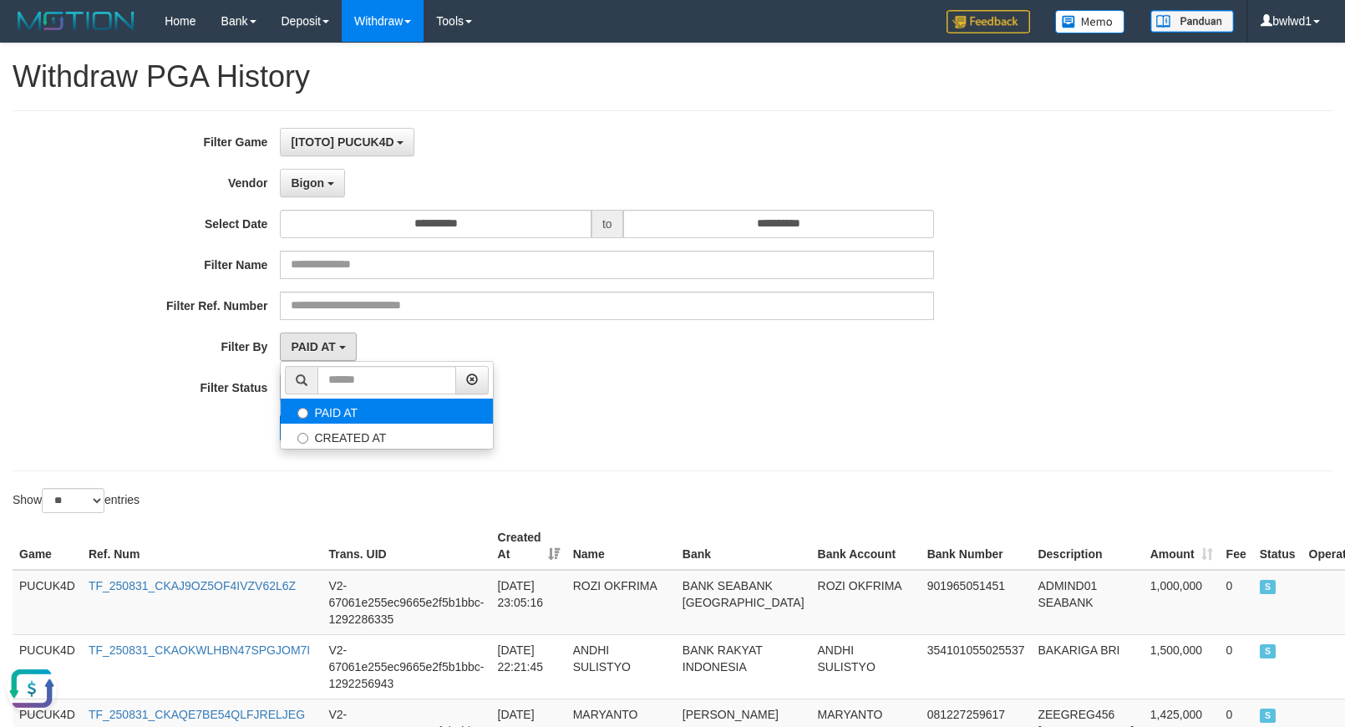
click at [344, 415] on label "PAID AT" at bounding box center [387, 410] width 212 height 25
click at [757, 414] on div "**********" at bounding box center [560, 291] width 1121 height 326
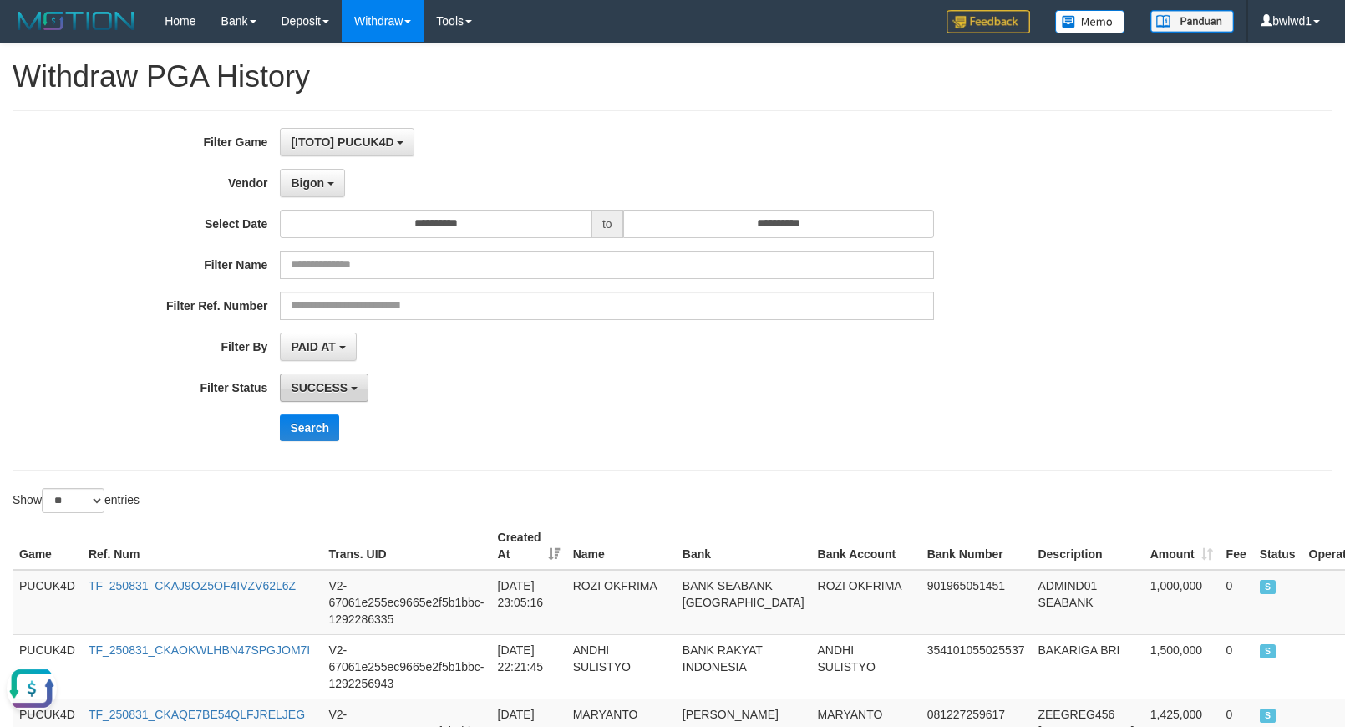
click at [352, 377] on button "SUCCESS" at bounding box center [324, 387] width 89 height 28
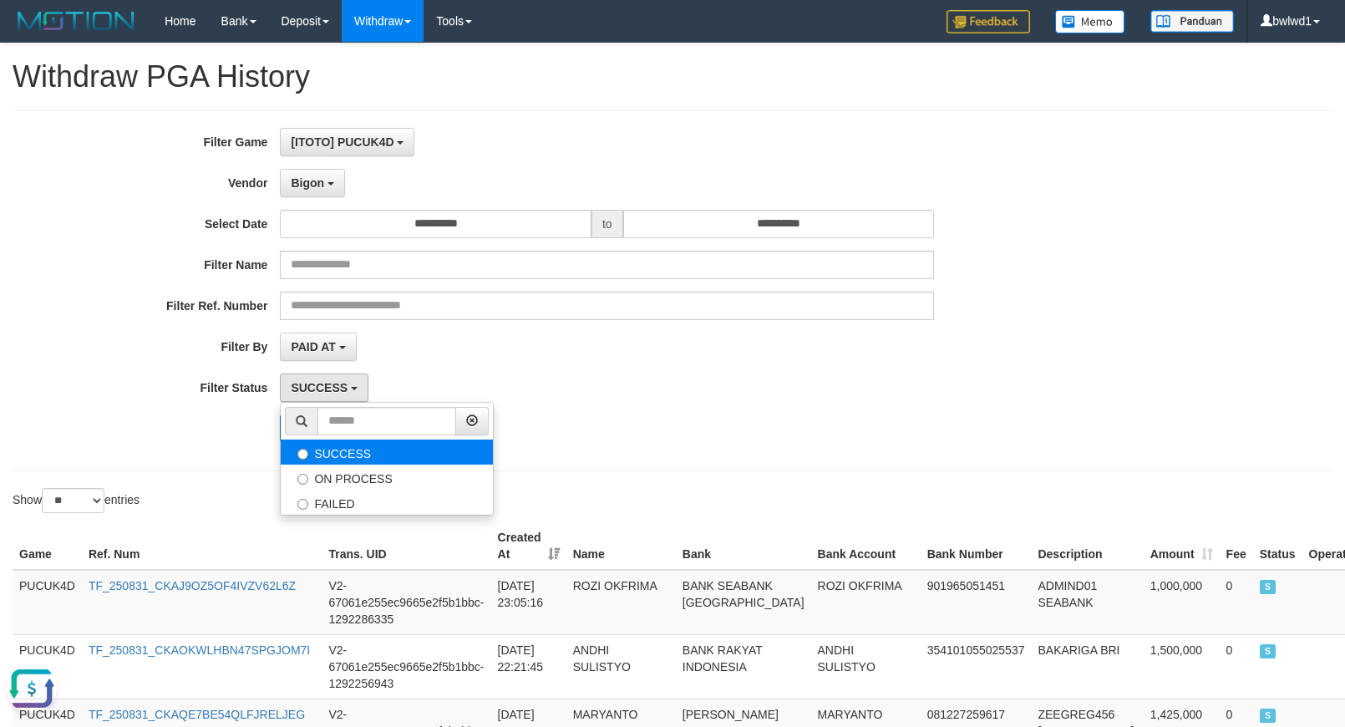
click at [377, 459] on label "SUCCESS" at bounding box center [387, 451] width 212 height 25
drag, startPoint x: 887, startPoint y: 374, endPoint x: 727, endPoint y: 398, distance: 161.2
click at [886, 374] on div "SUCCESS SUCCESS ON PROCESS FAILED" at bounding box center [607, 387] width 654 height 28
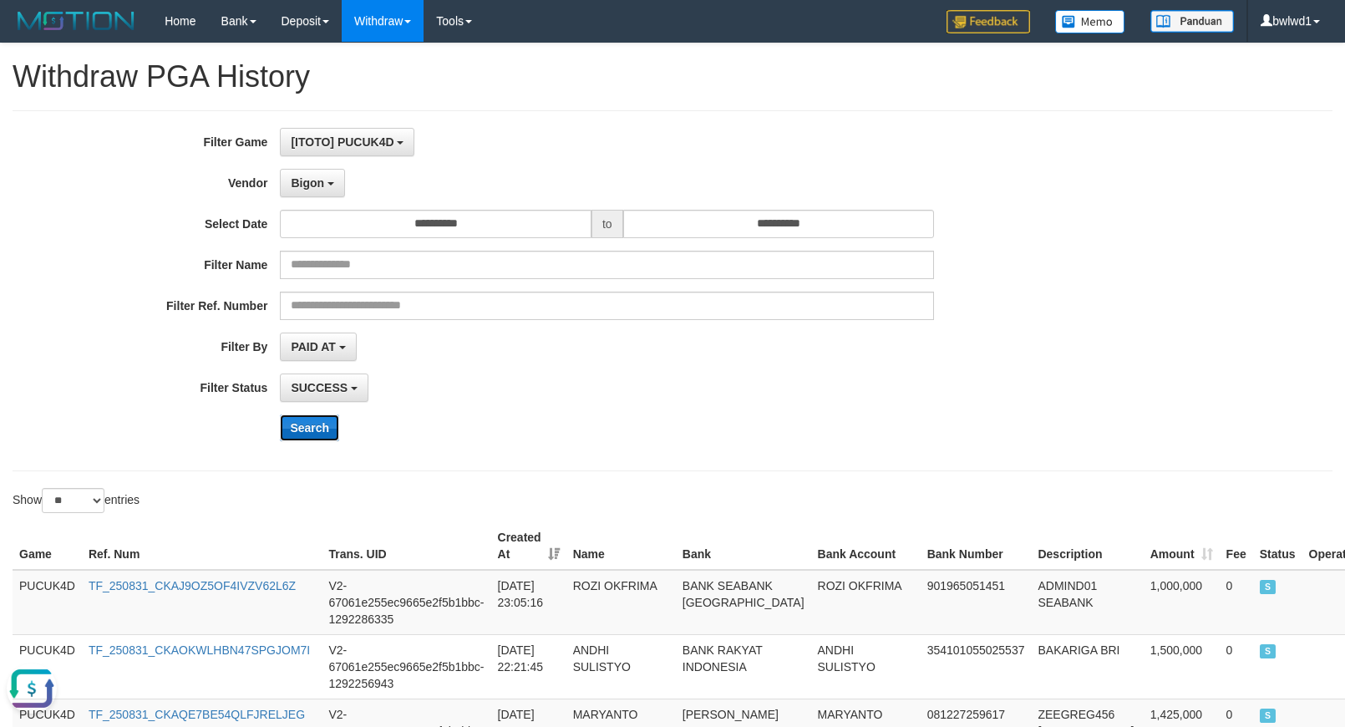
click at [322, 432] on button "Search" at bounding box center [309, 427] width 59 height 27
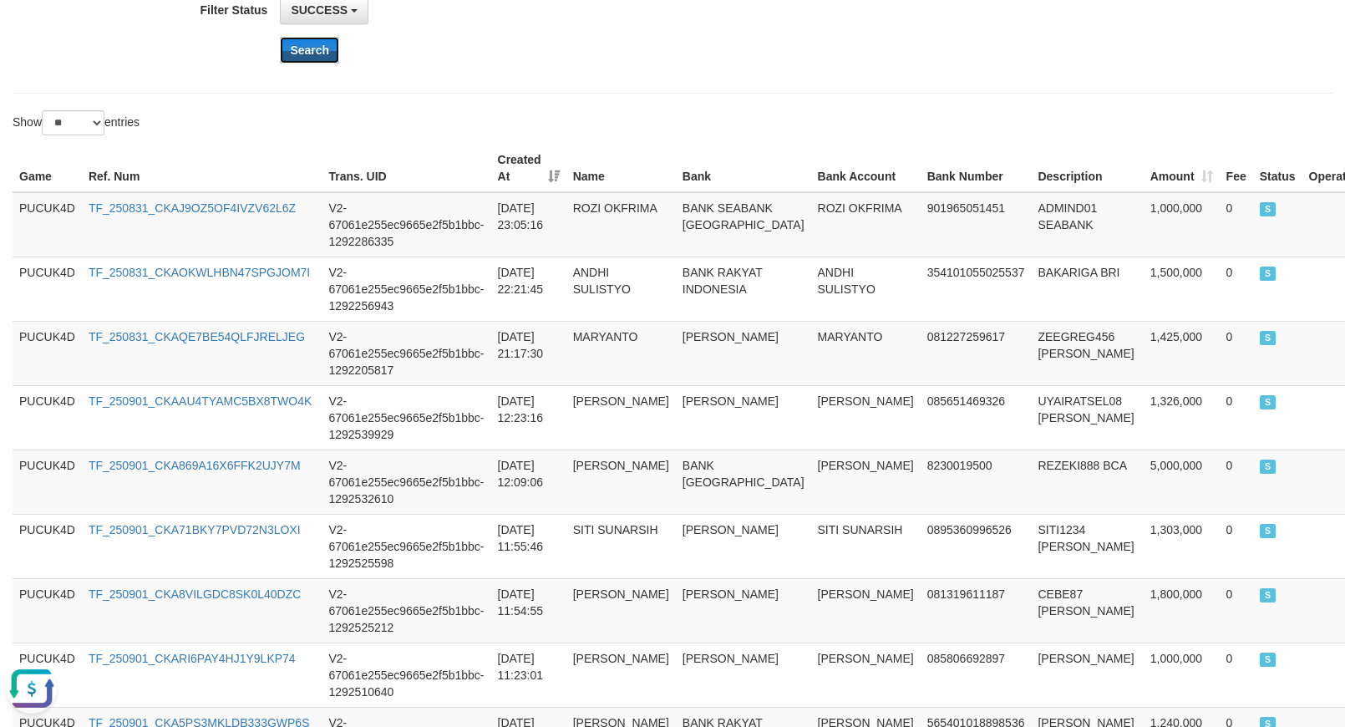
scroll to position [418, 0]
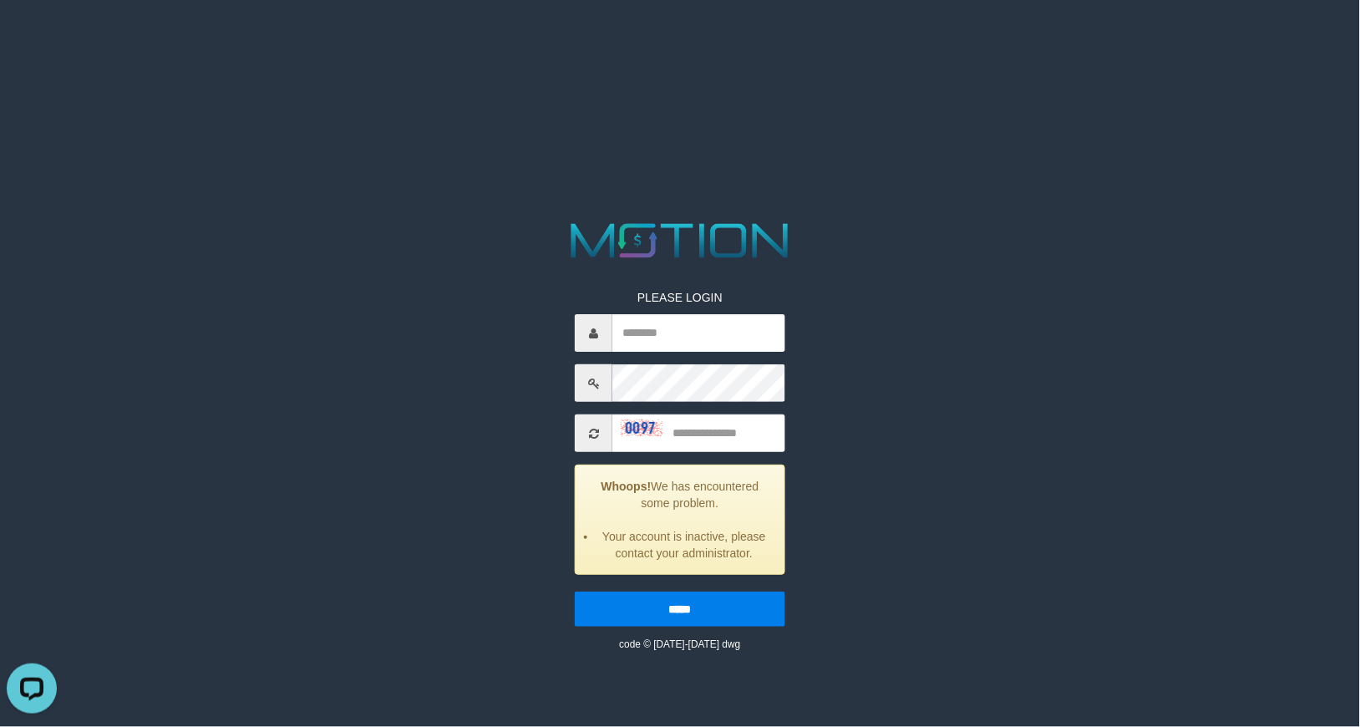
drag, startPoint x: 1267, startPoint y: 48, endPoint x: 356, endPoint y: 149, distance: 916.7
click at [261, 42] on html "PLEASE LOGIN Whoops! We has encountered some problem. Your account is inactive,…" at bounding box center [680, 21] width 1360 height 42
click at [700, 339] on input "text" at bounding box center [698, 333] width 172 height 38
type input "******"
click at [681, 415] on div "PLEASE LOGIN ****** Whoops! We has encountered some problem. Your account is in…" at bounding box center [679, 458] width 235 height 388
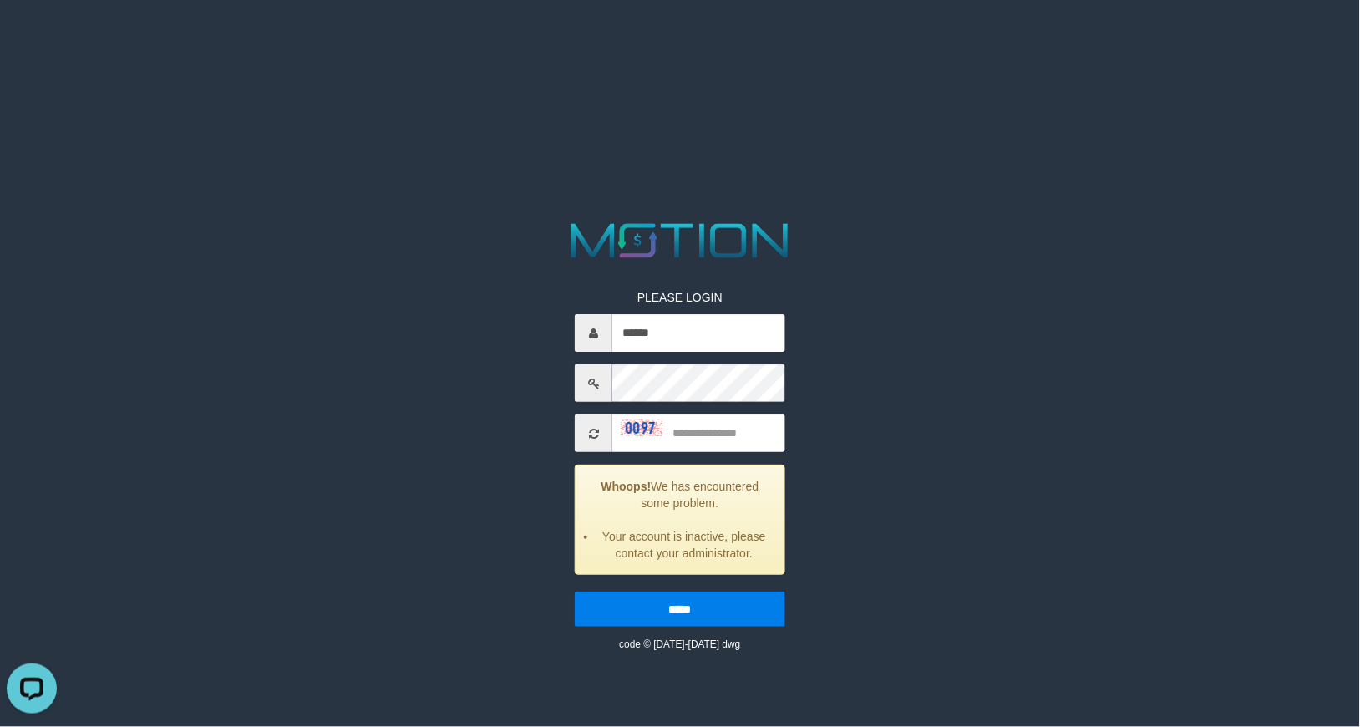
click at [853, 434] on div "PLEASE LOGIN ****** Whoops! We has encountered some problem. Your account is in…" at bounding box center [679, 434] width 705 height 434
